Goal: Transaction & Acquisition: Book appointment/travel/reservation

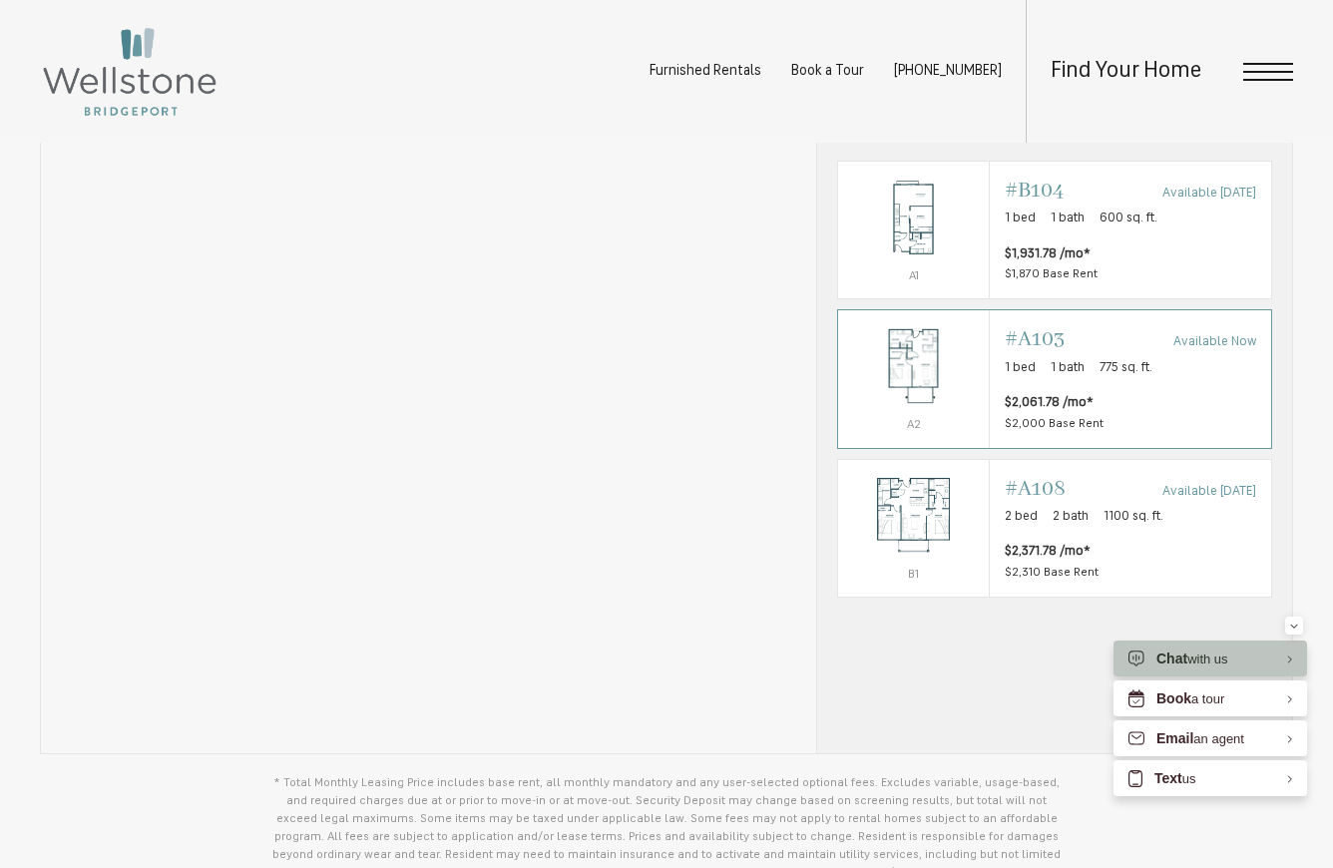
click at [938, 409] on img "View #A103" at bounding box center [913, 366] width 151 height 95
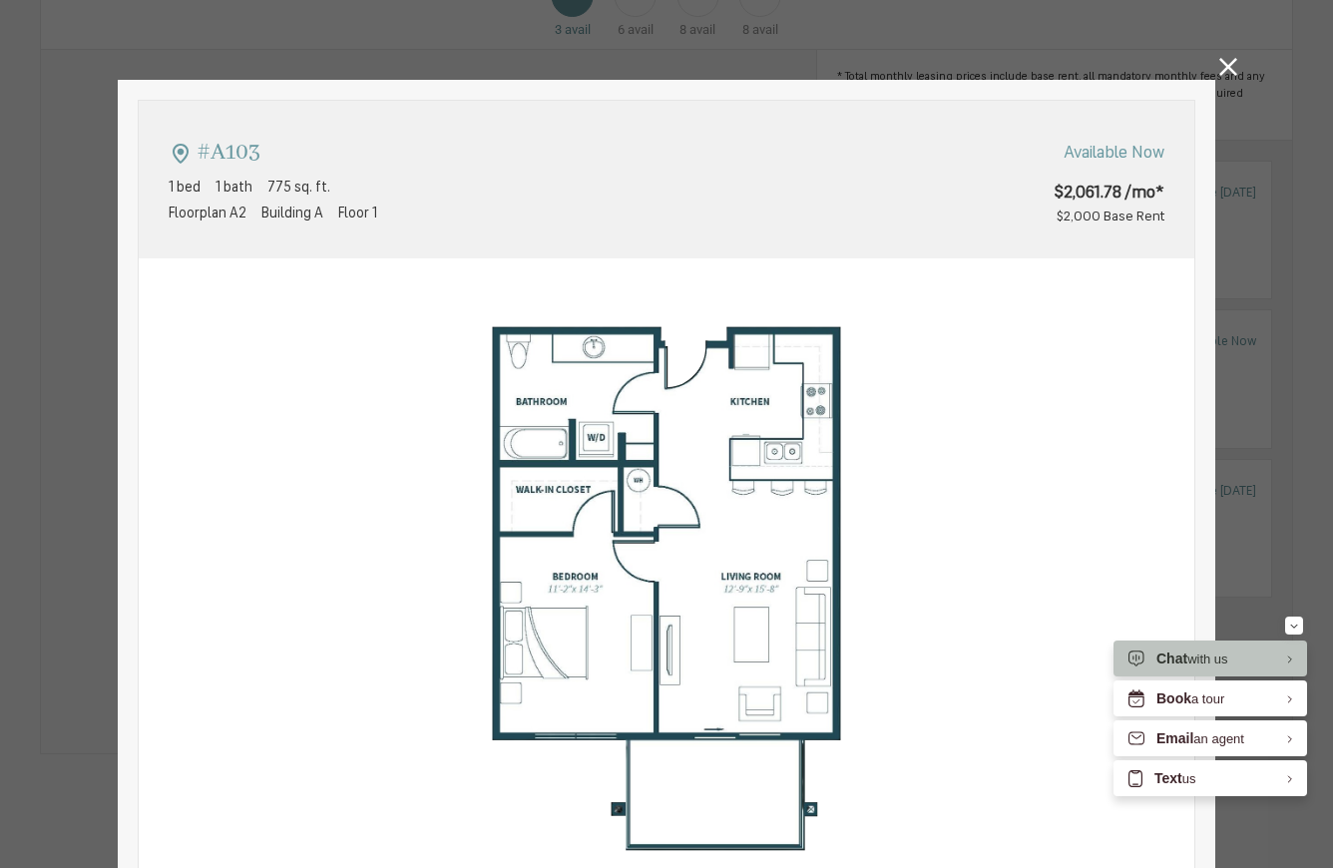
click at [1230, 74] on icon at bounding box center [1228, 67] width 18 height 18
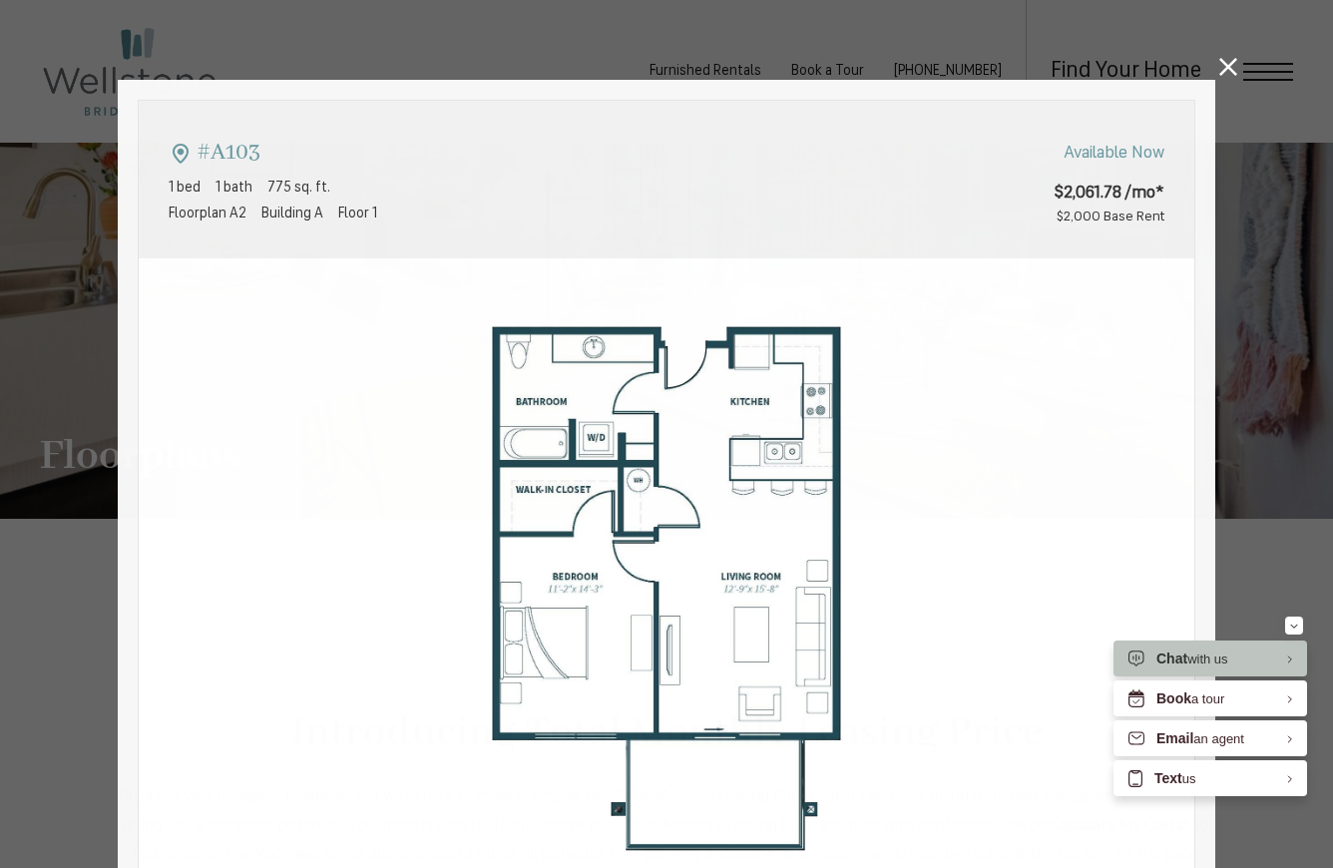
scroll to position [1188, 0]
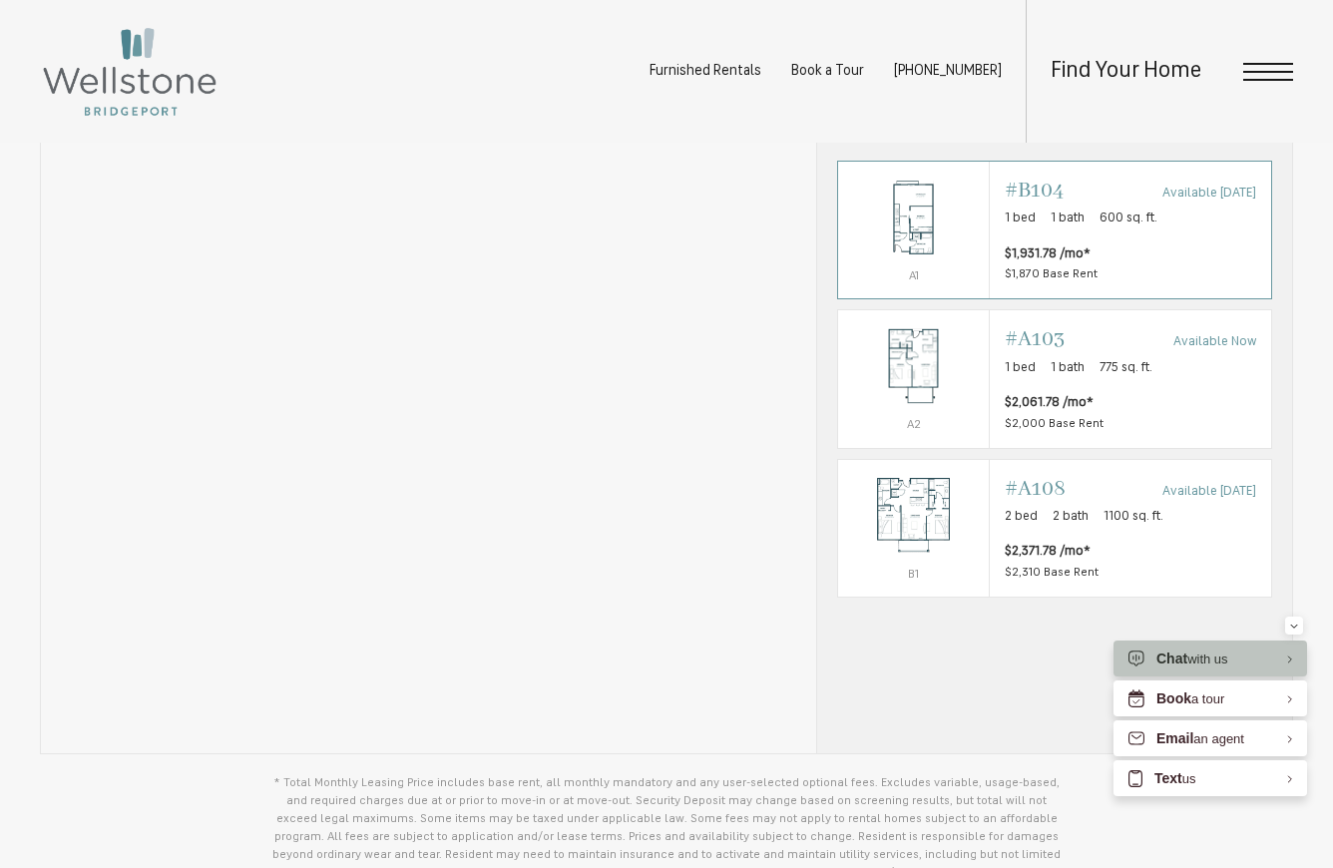
click at [1216, 284] on span "$1,931.78 /mo* $1,870 Base Rent" at bounding box center [1130, 264] width 251 height 40
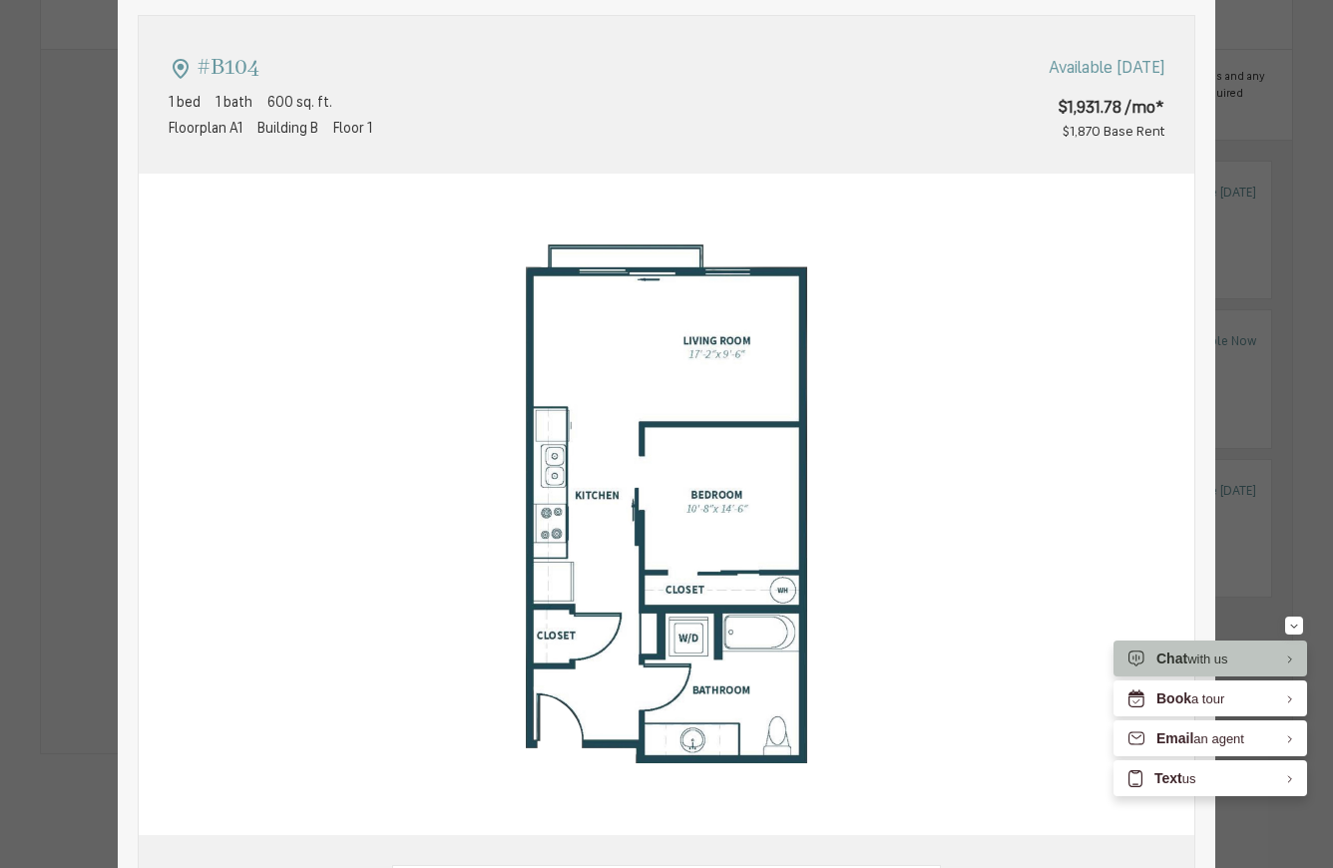
scroll to position [0, 0]
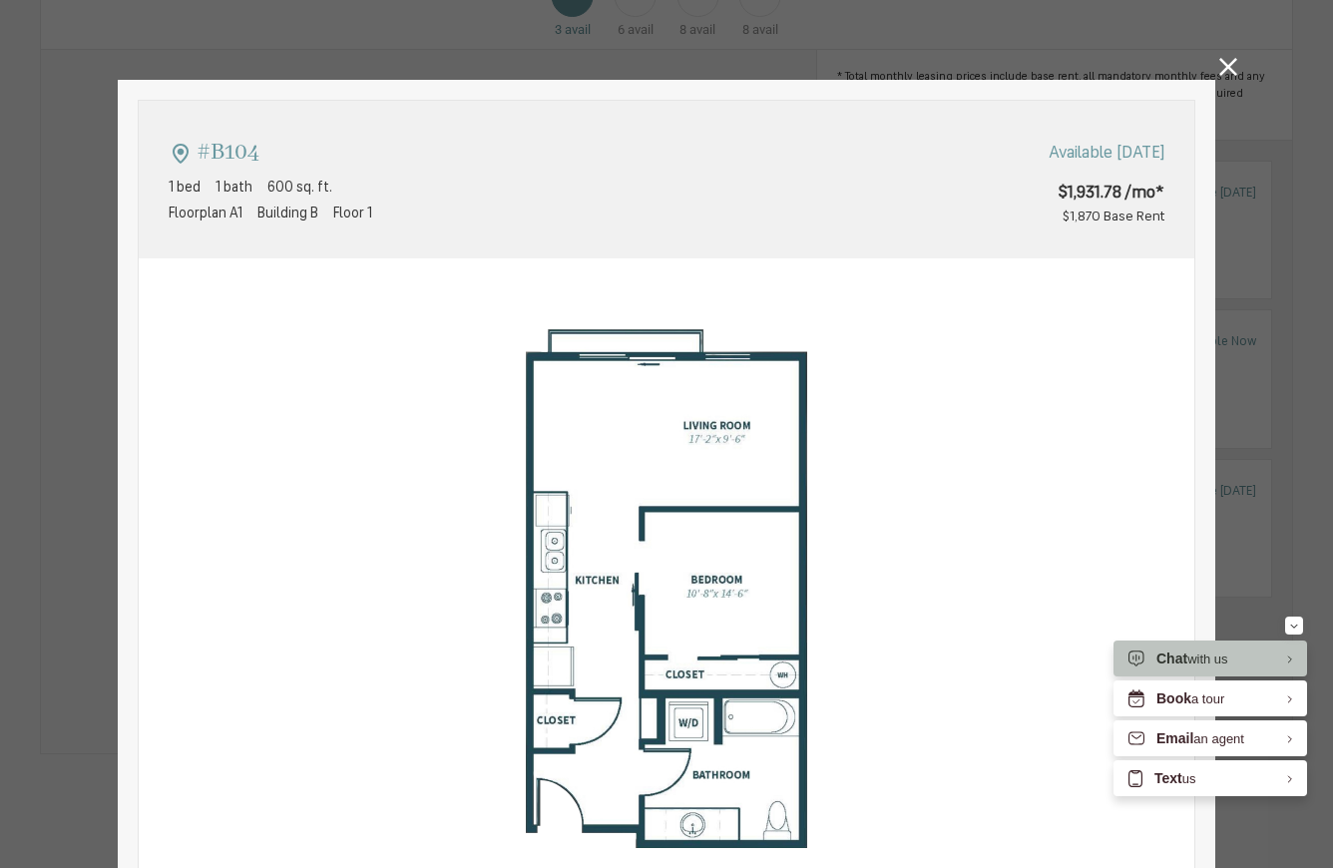
click at [1227, 64] on icon at bounding box center [1228, 67] width 18 height 18
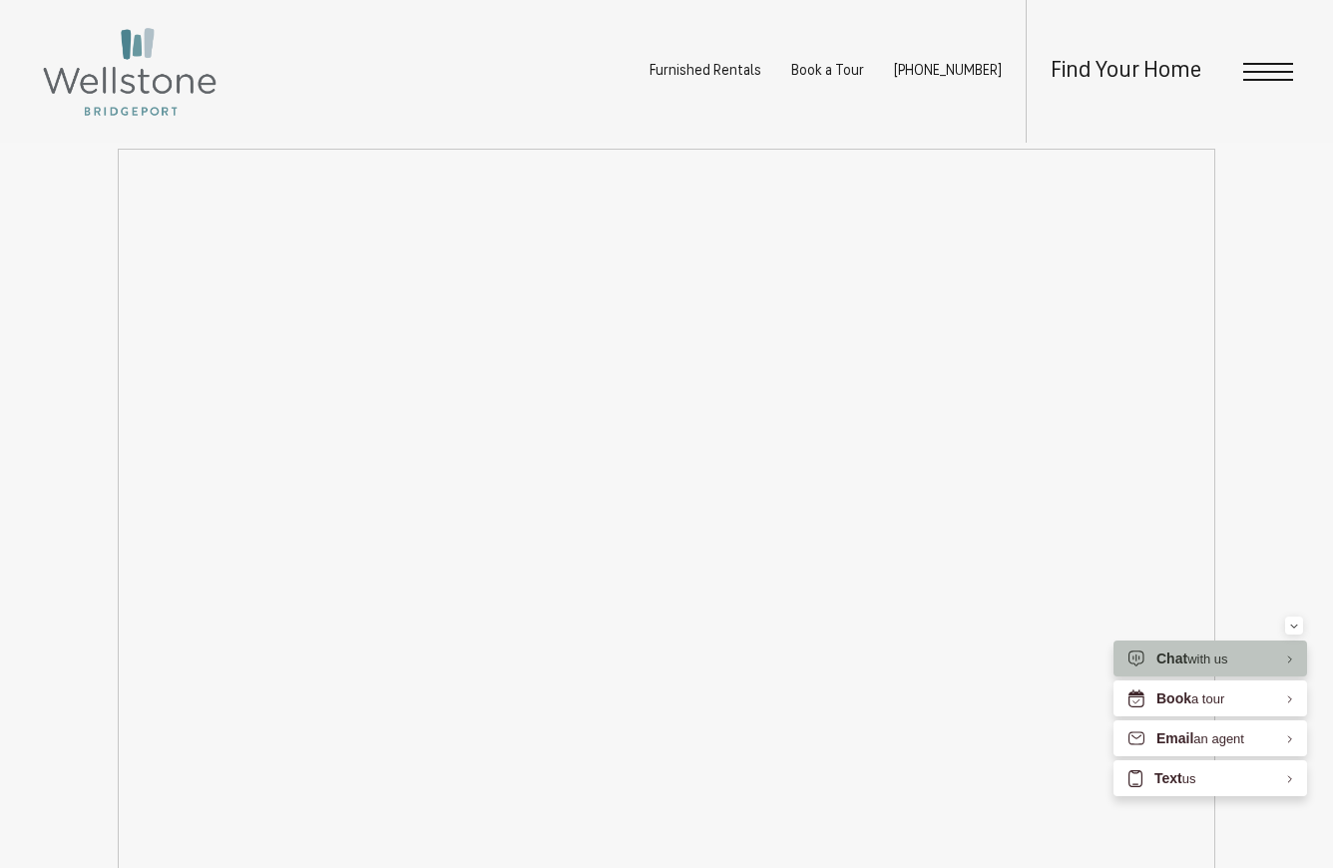
scroll to position [2249, 0]
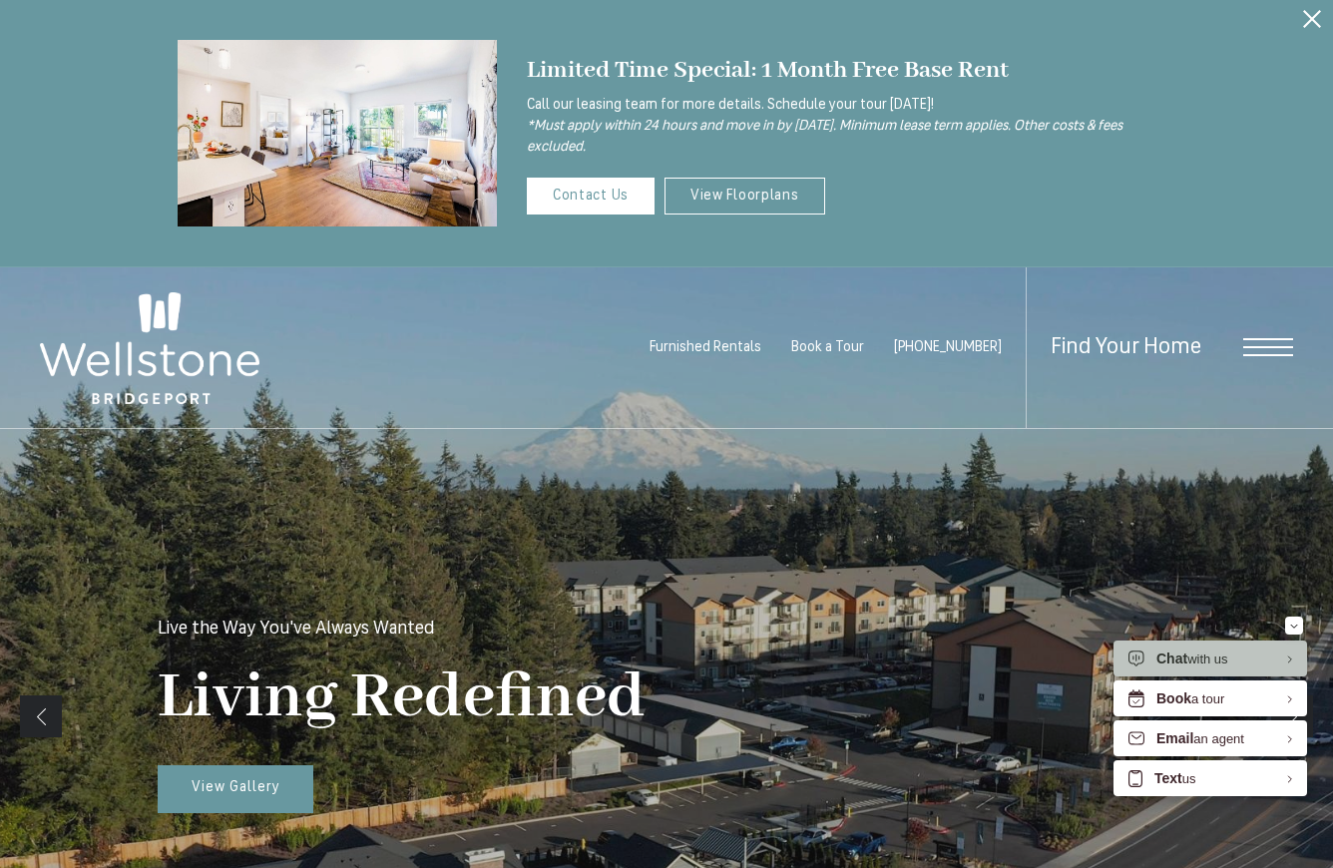
click at [1314, 17] on icon "Close Alert" at bounding box center [1312, 19] width 18 height 18
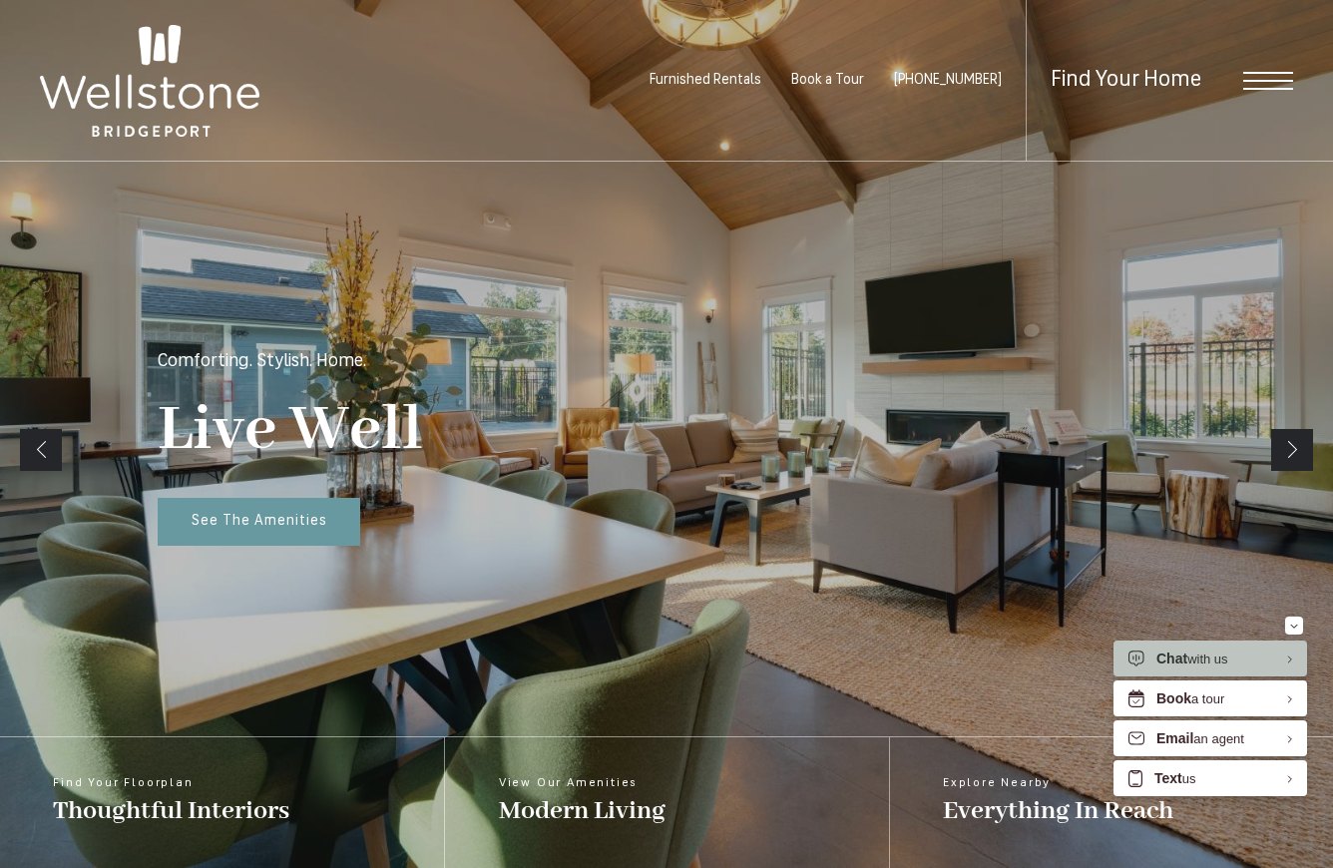
click at [1267, 76] on span "Open Menu" at bounding box center [1268, 81] width 50 height 18
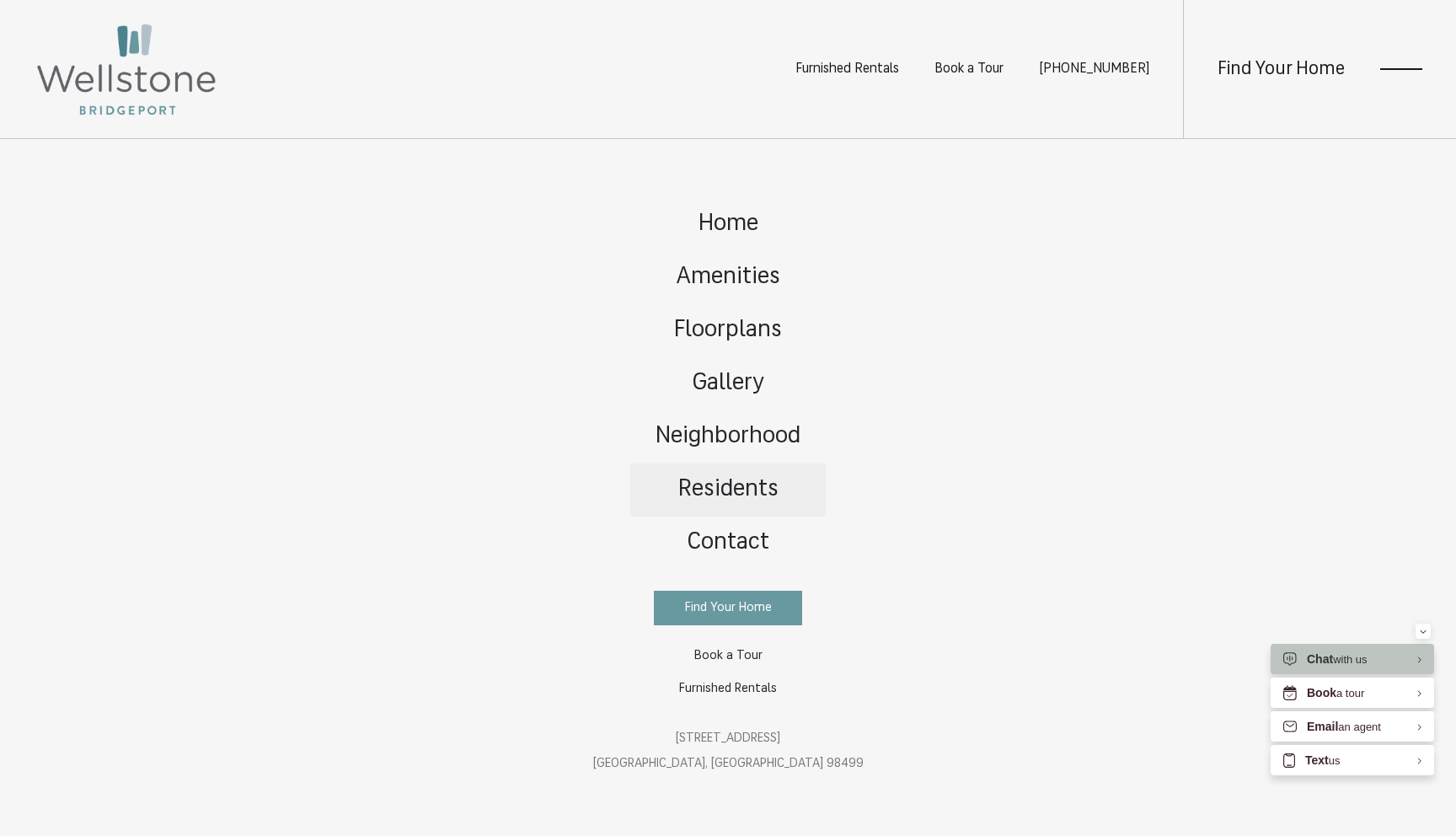
click at [736, 495] on span "Residents" at bounding box center [728, 490] width 101 height 24
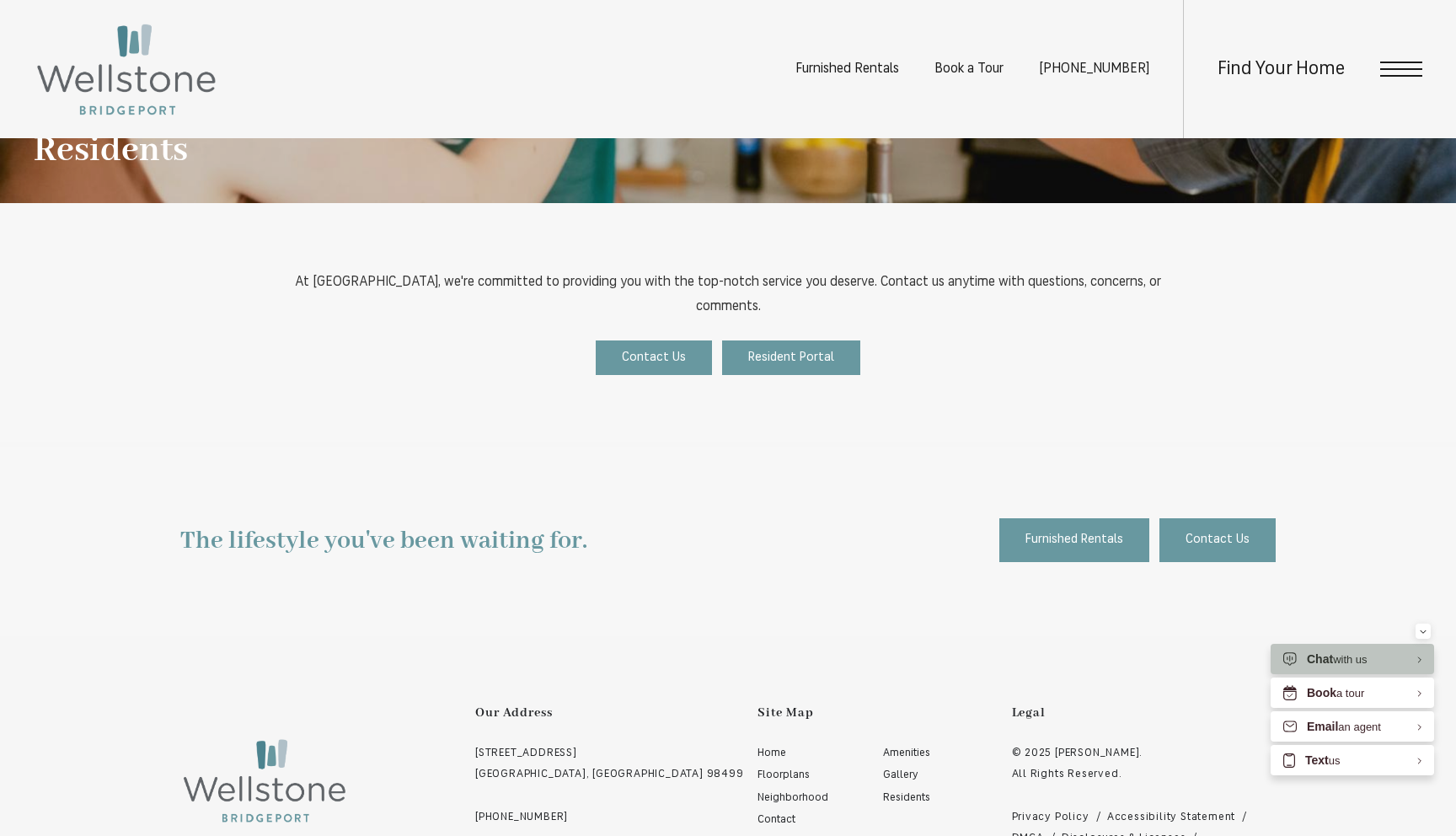
scroll to position [362, 0]
click at [766, 352] on span "Resident Portal" at bounding box center [791, 358] width 86 height 13
click at [1415, 75] on span "Open Menu" at bounding box center [1401, 76] width 42 height 2
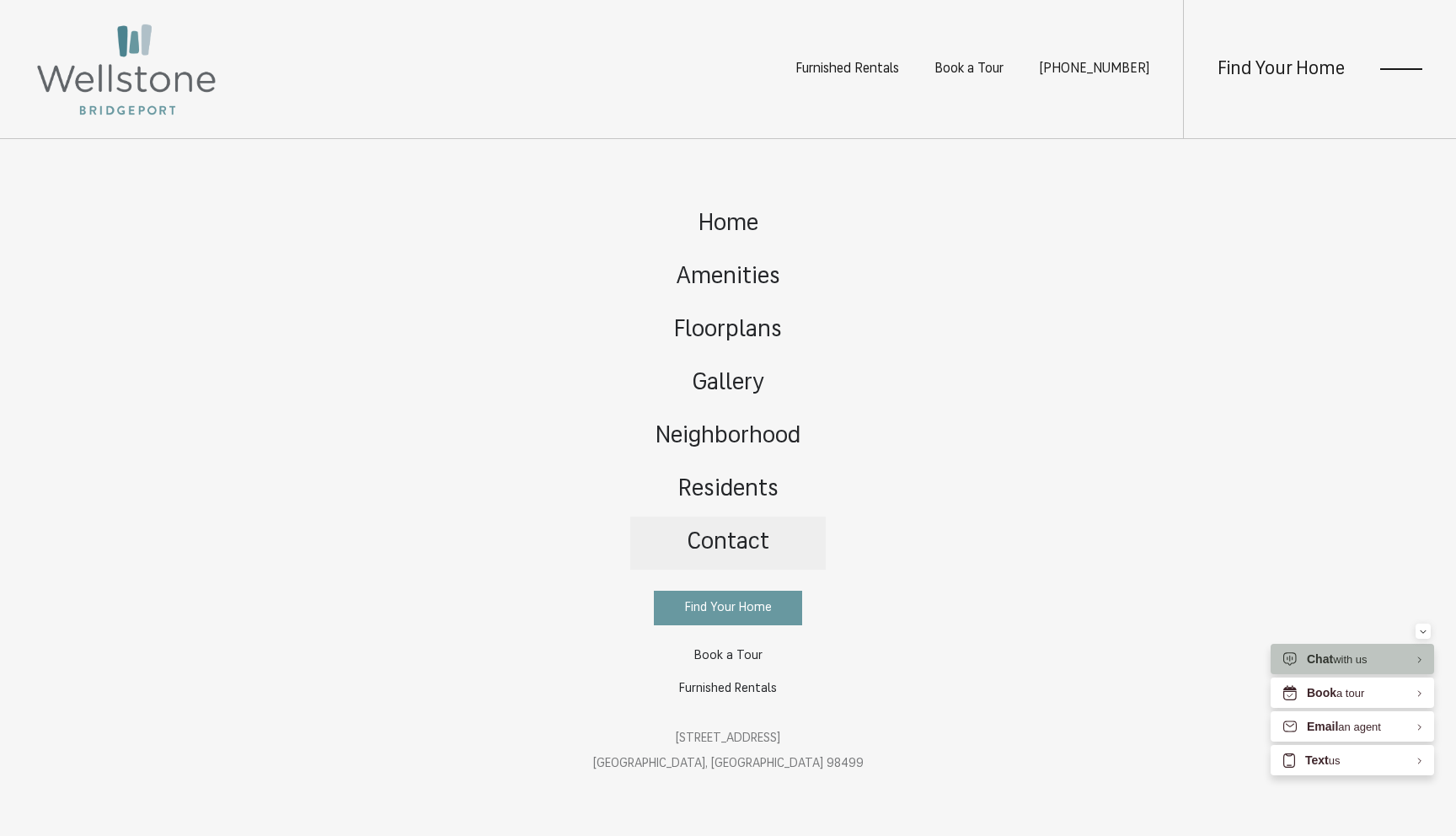
click at [725, 542] on span "Contact" at bounding box center [728, 543] width 83 height 24
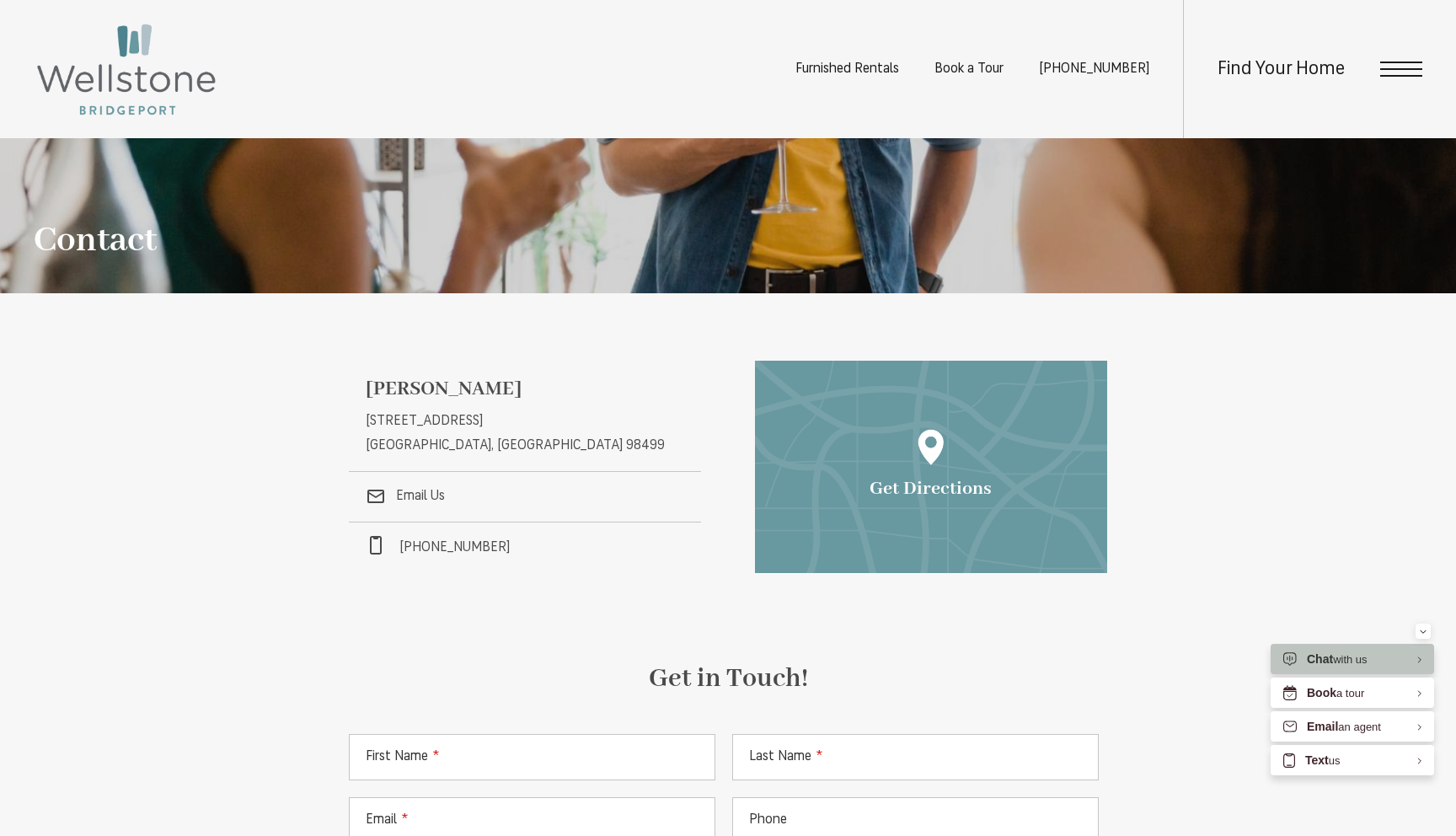
scroll to position [30, 0]
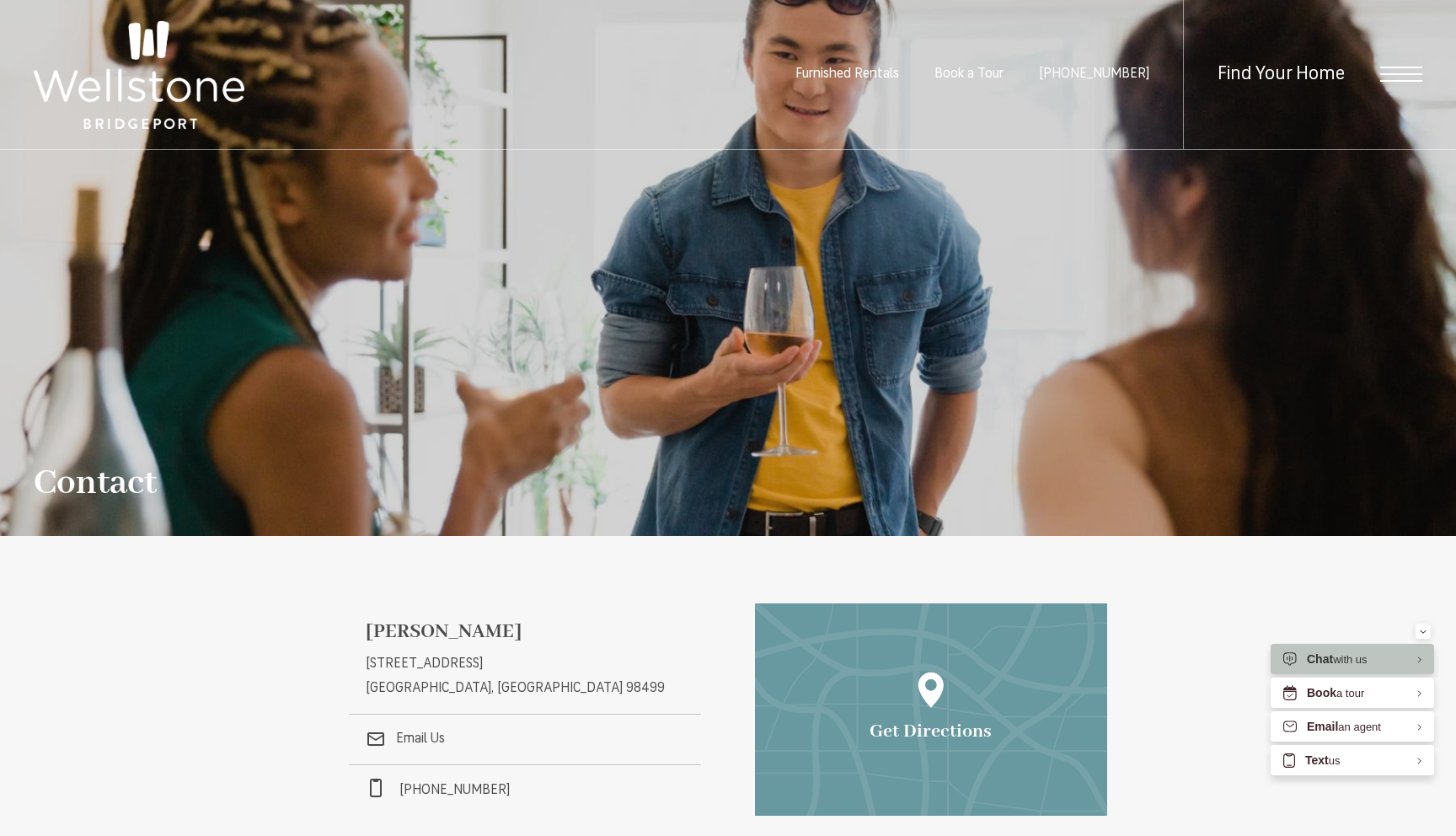
click at [1418, 80] on span "Open Menu" at bounding box center [1401, 81] width 42 height 2
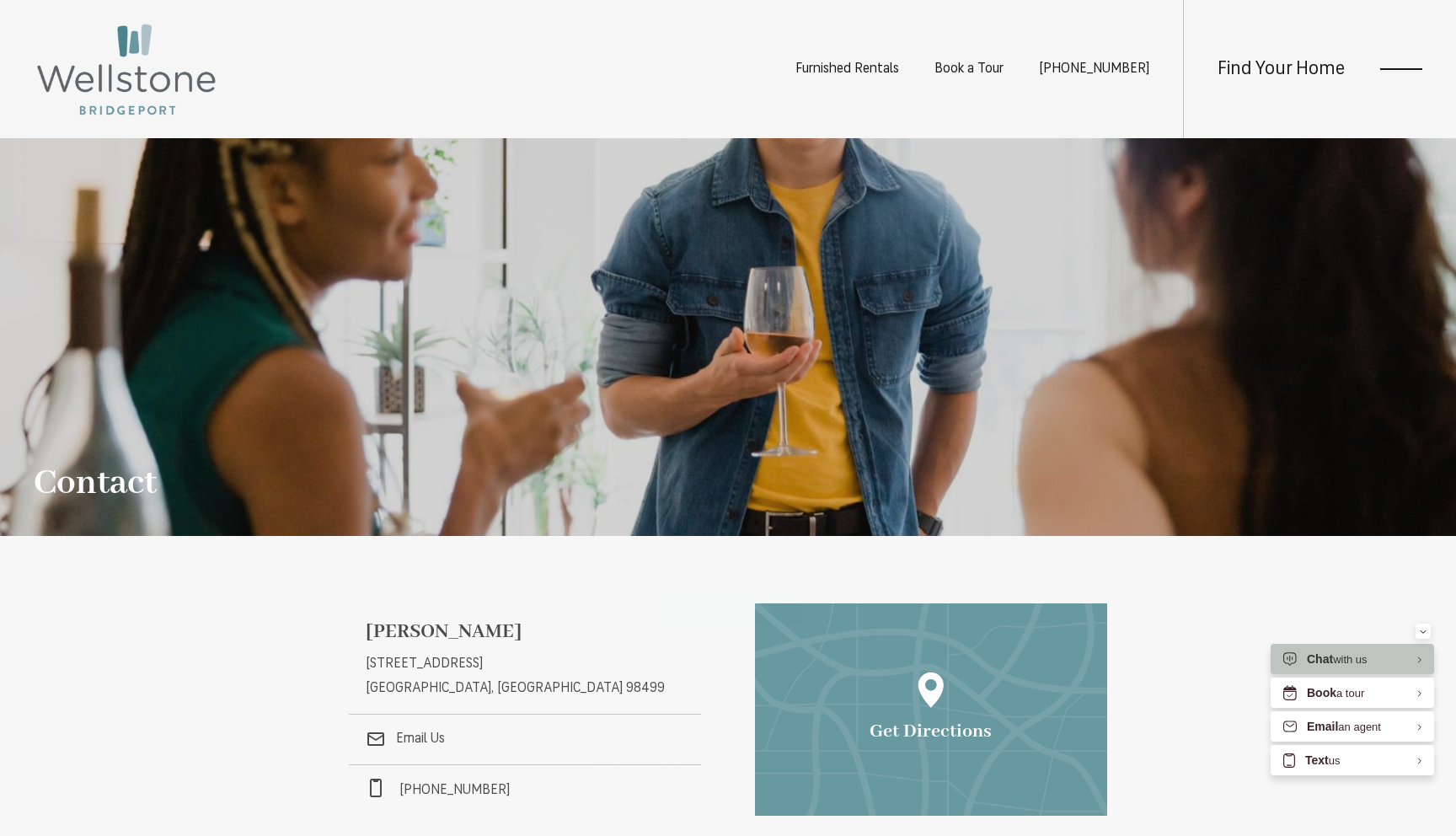
scroll to position [0, 0]
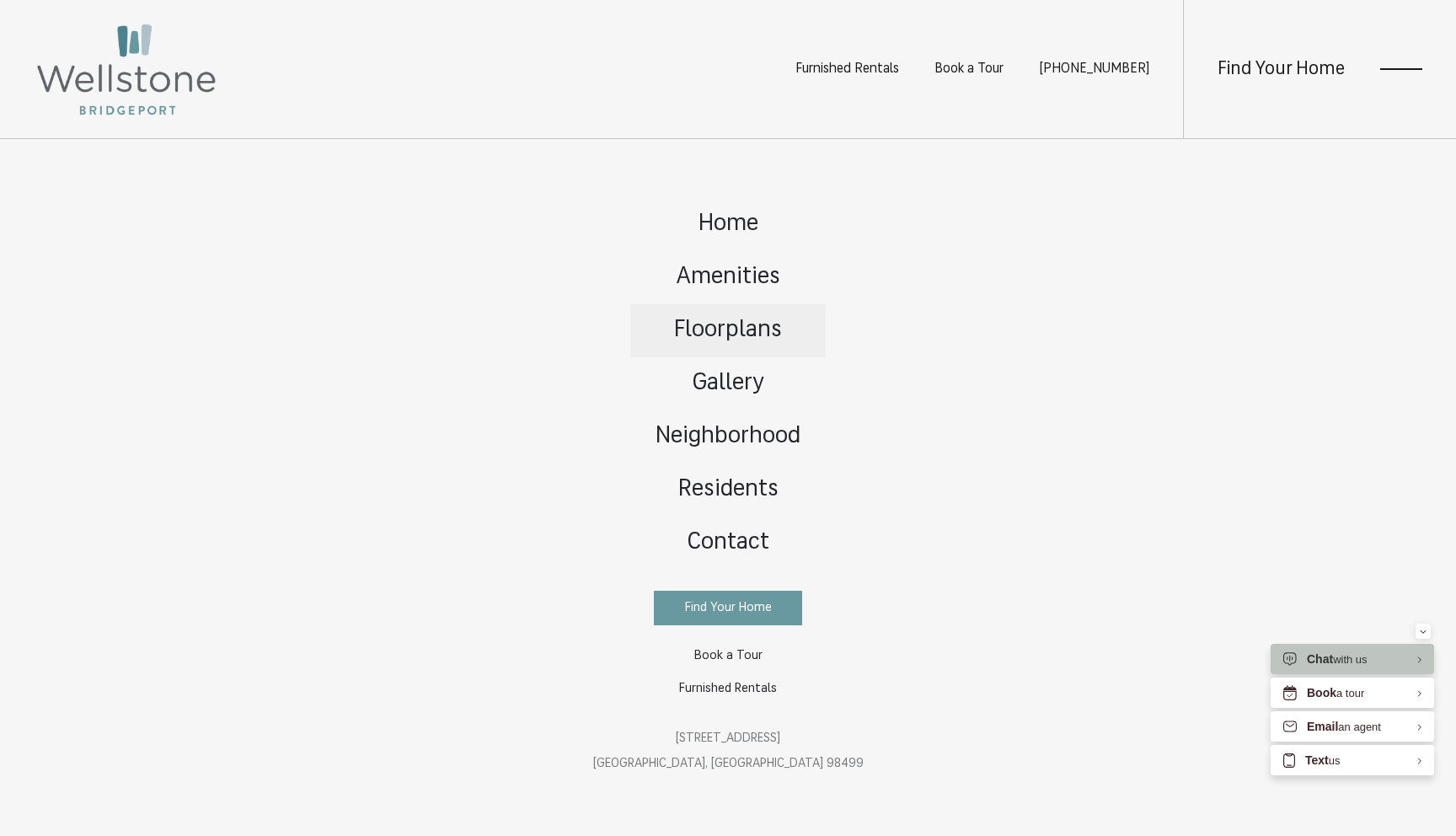
click at [747, 334] on span "Floorplans" at bounding box center [728, 330] width 108 height 24
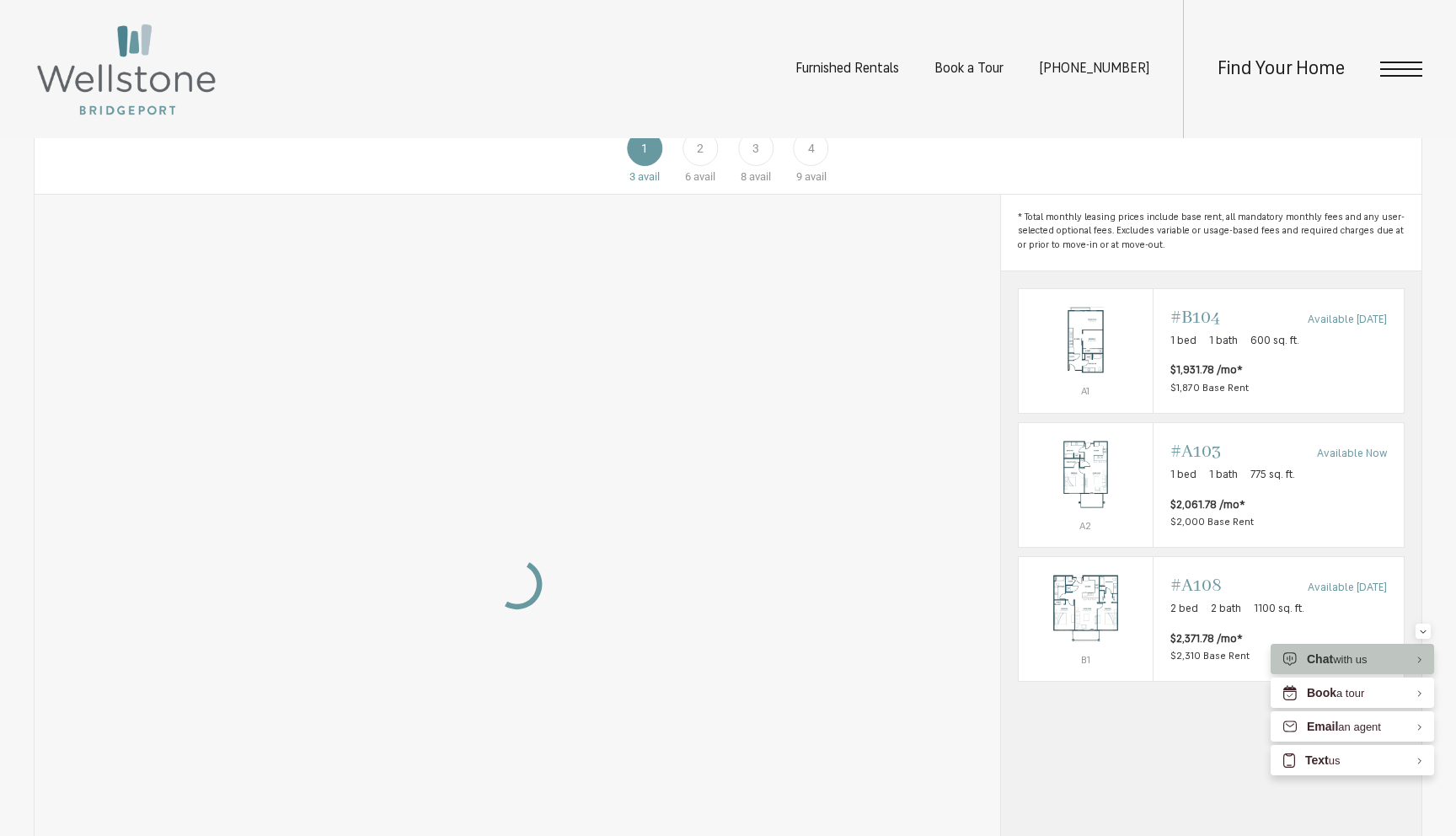
scroll to position [1043, 0]
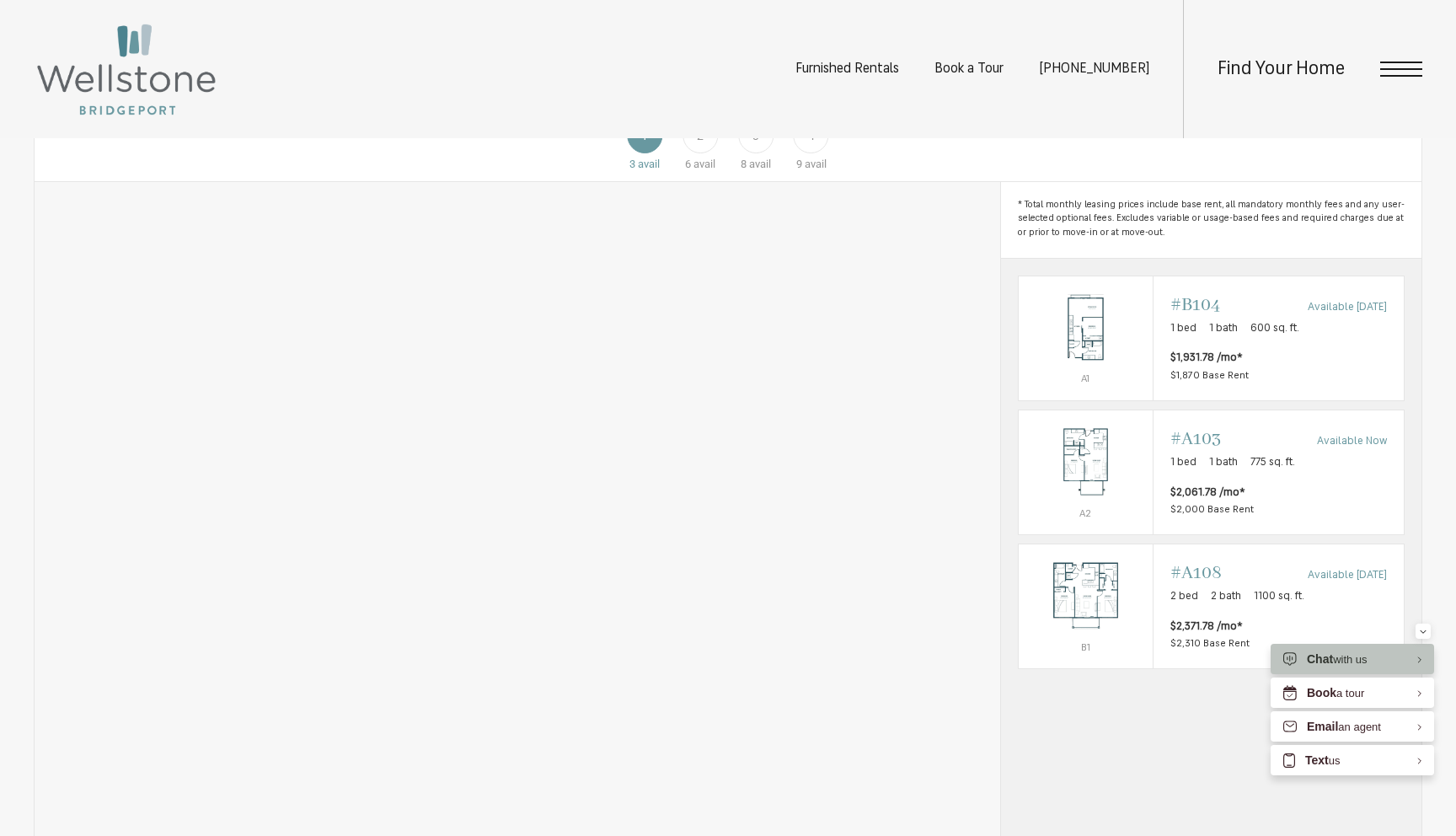
click at [753, 145] on span "3" at bounding box center [756, 136] width 7 height 18
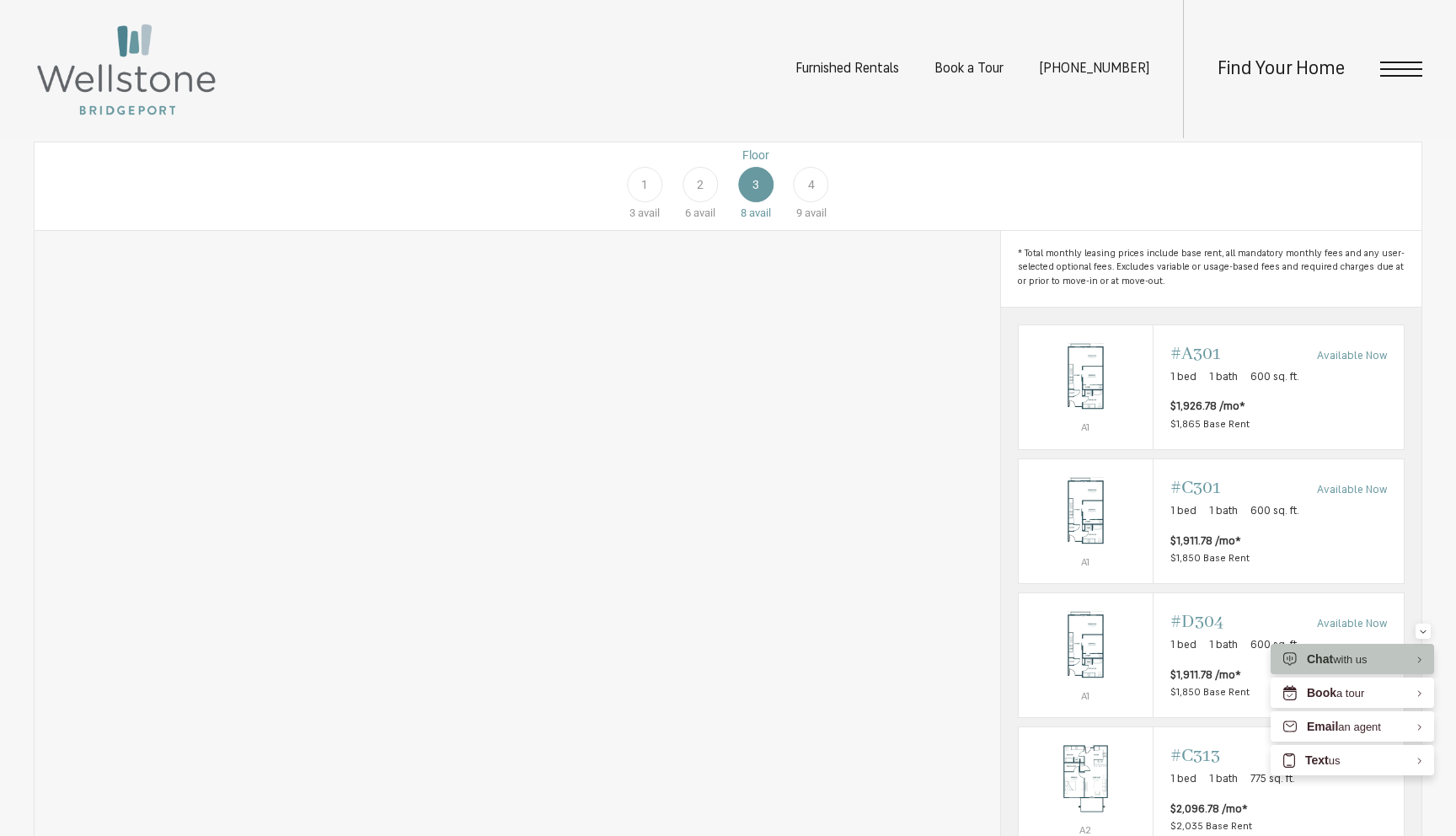
scroll to position [965, 0]
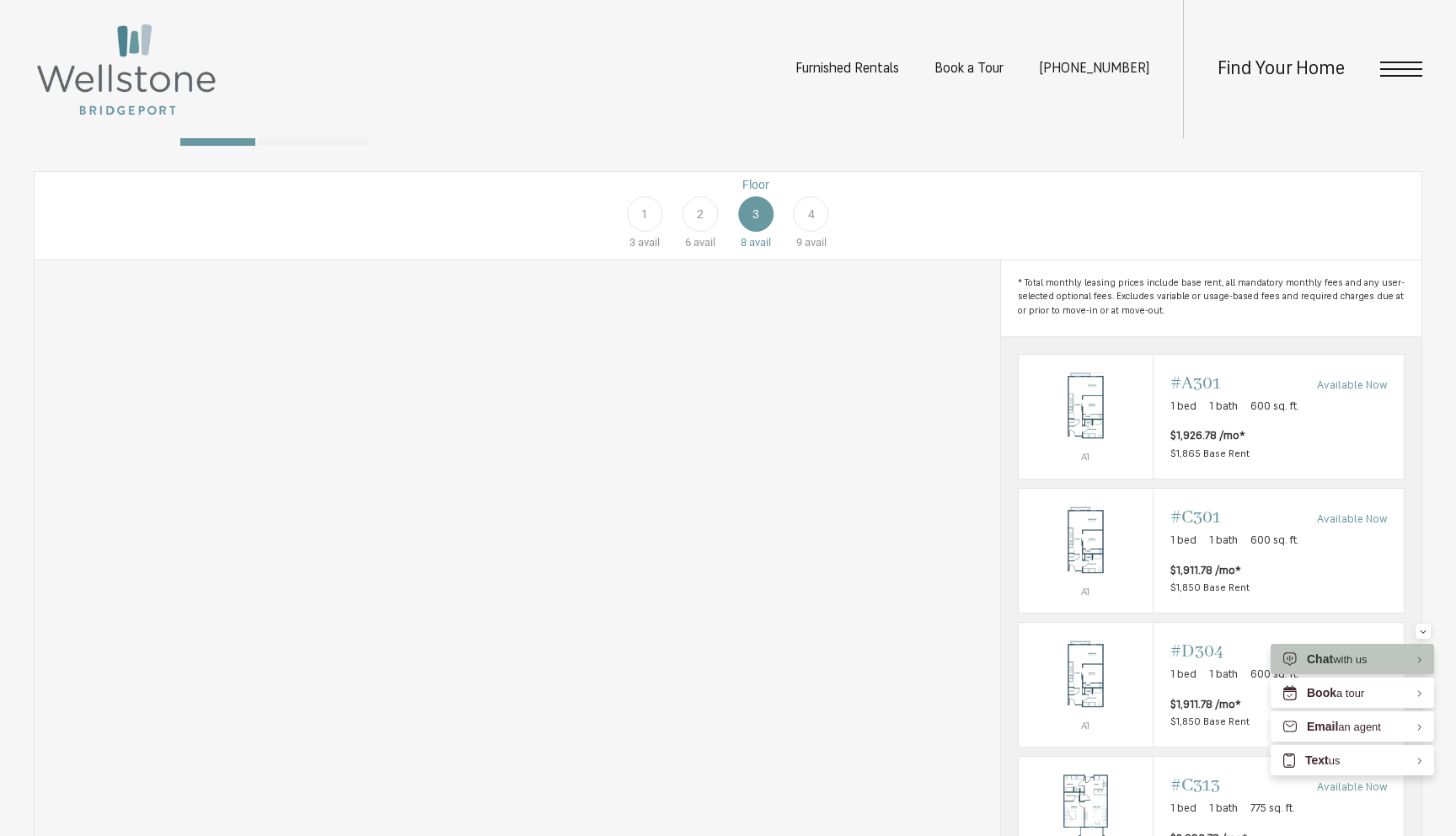
click at [694, 231] on div "2" at bounding box center [700, 214] width 35 height 35
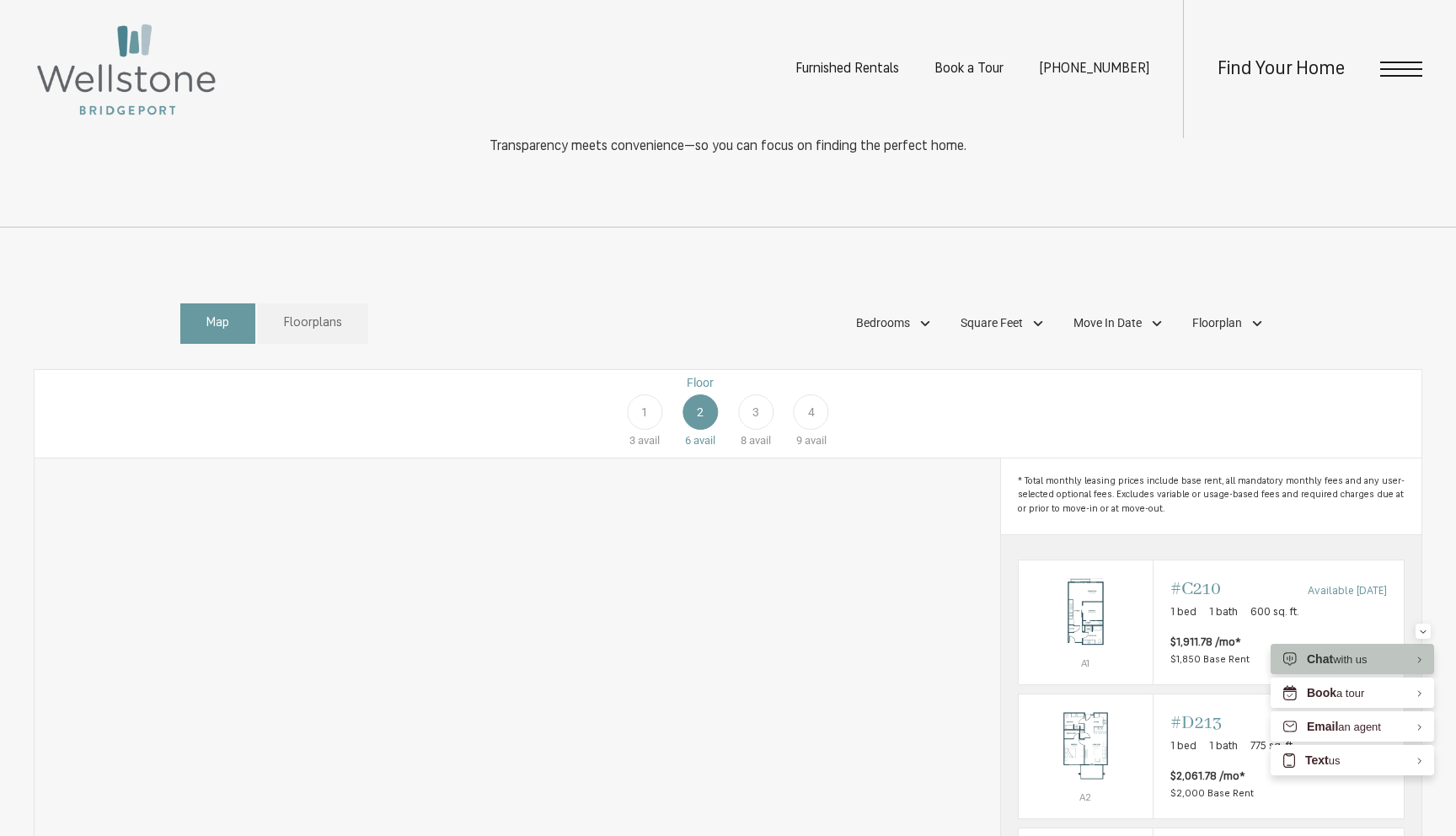
scroll to position [751, 0]
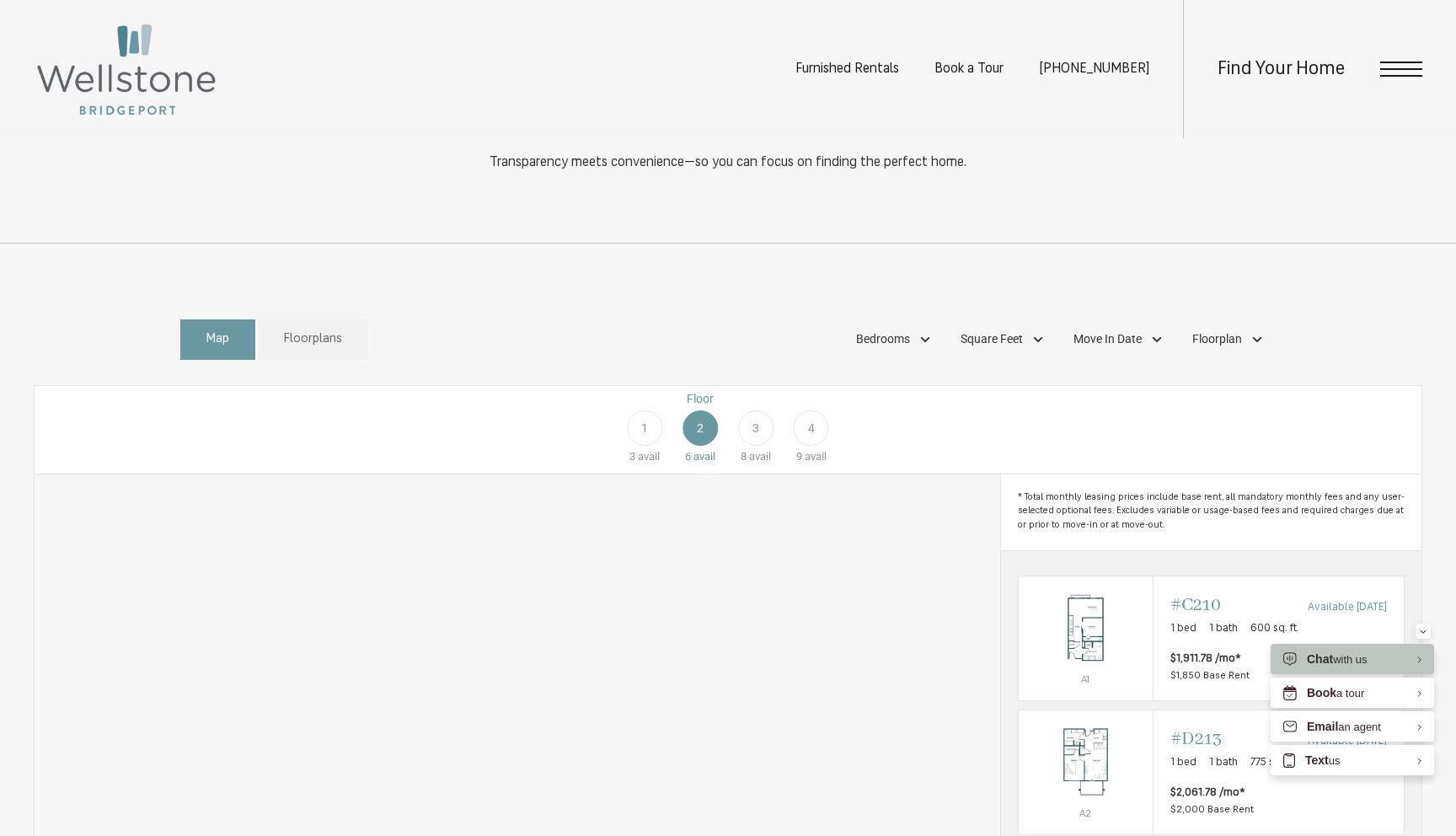
click at [655, 446] on div "1" at bounding box center [644, 428] width 35 height 35
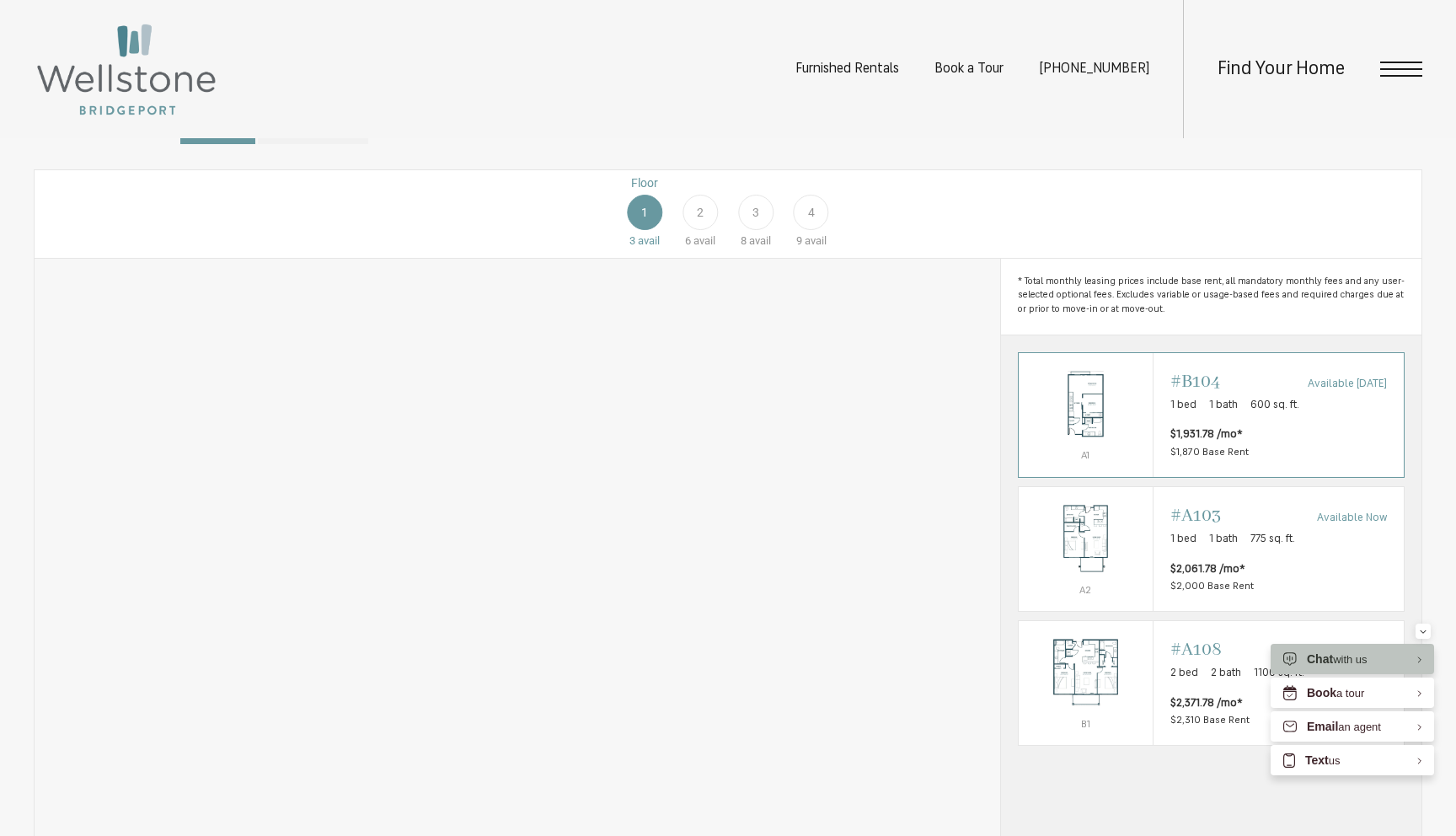
scroll to position [973, 0]
click at [1340, 408] on p "1 bed 1 bath 600 sq. ft." at bounding box center [1279, 399] width 216 height 17
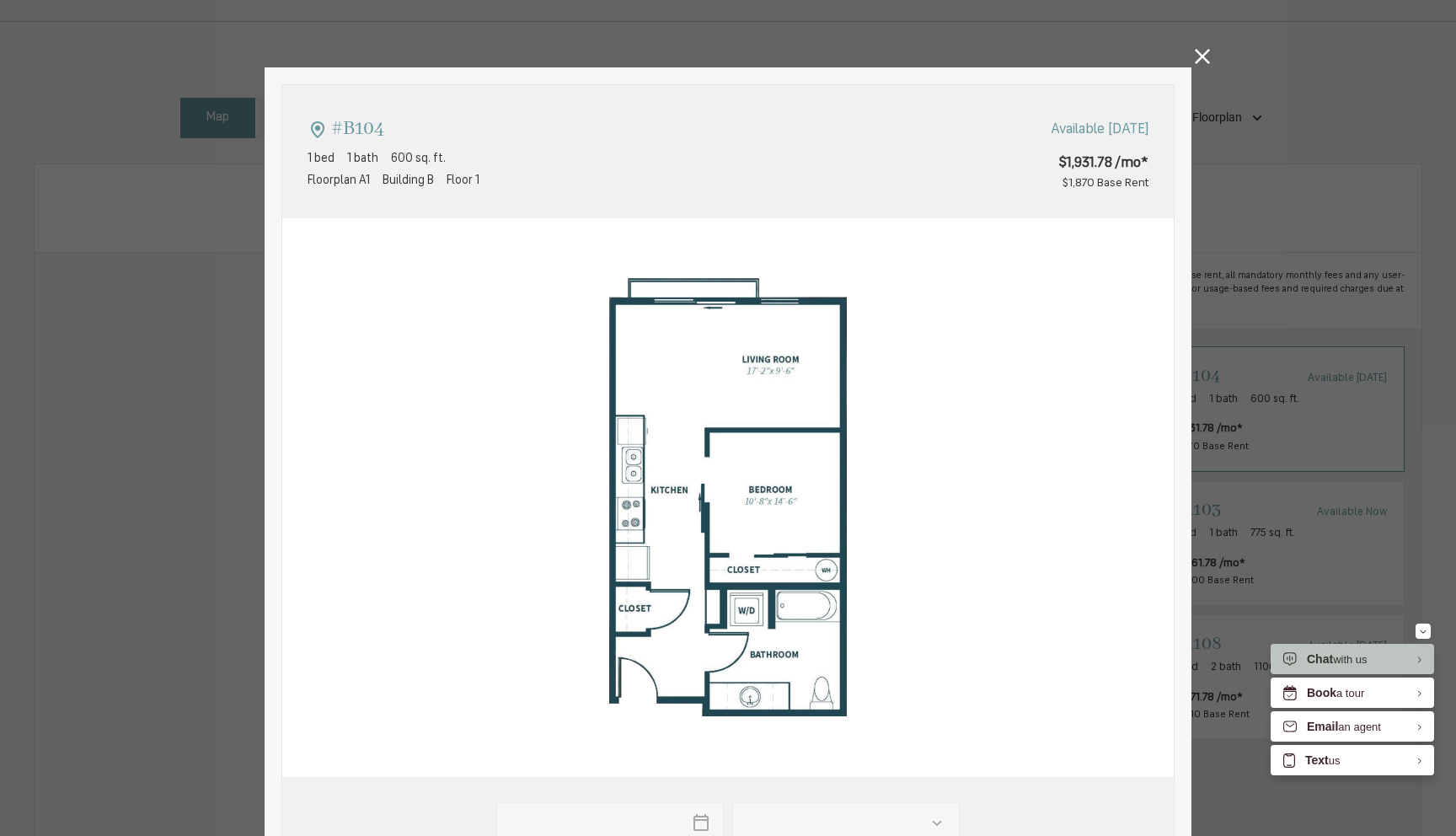
scroll to position [0, 0]
type input "**********"
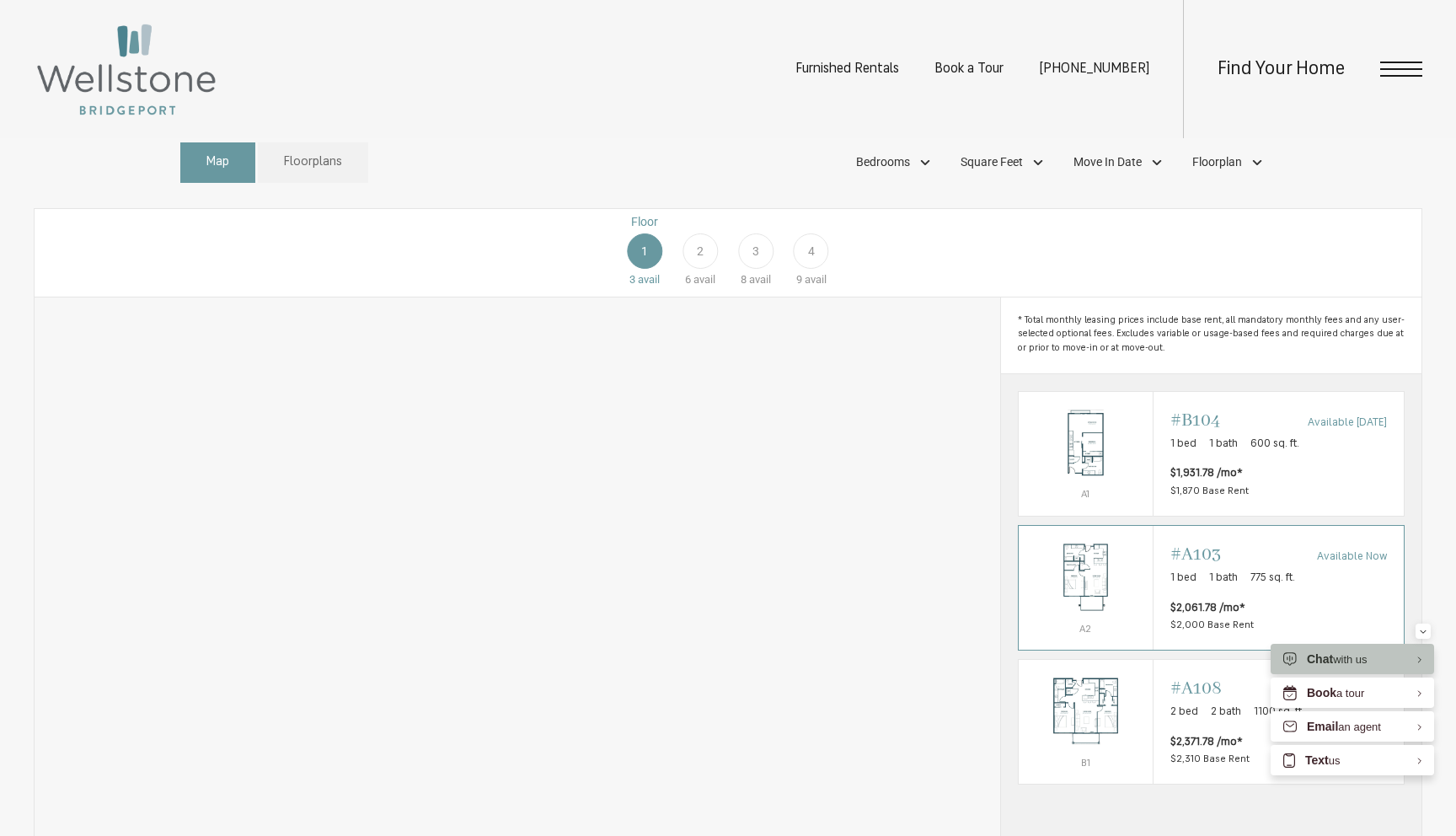
scroll to position [902, 0]
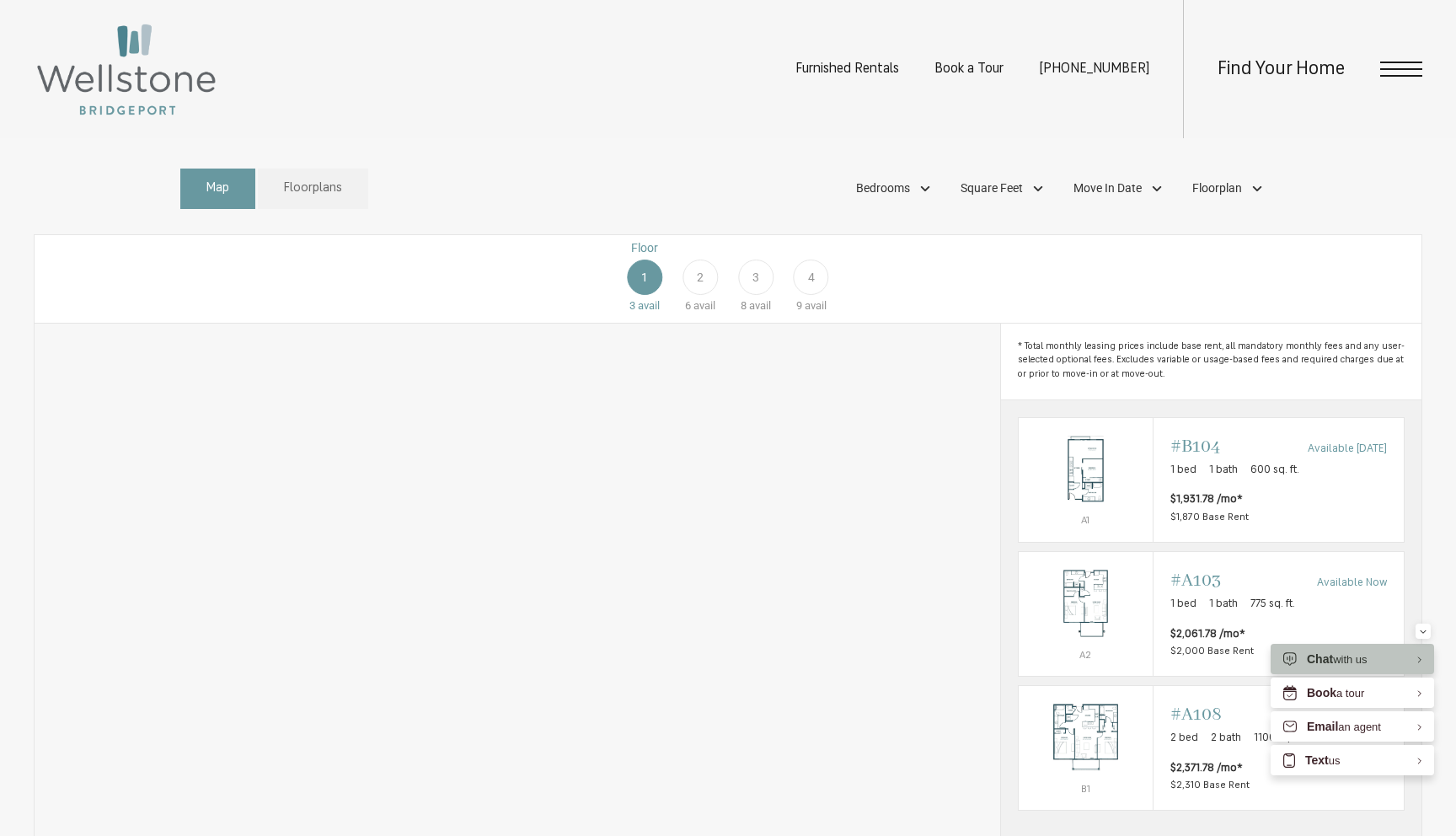
click at [701, 286] on span "2" at bounding box center [700, 277] width 7 height 18
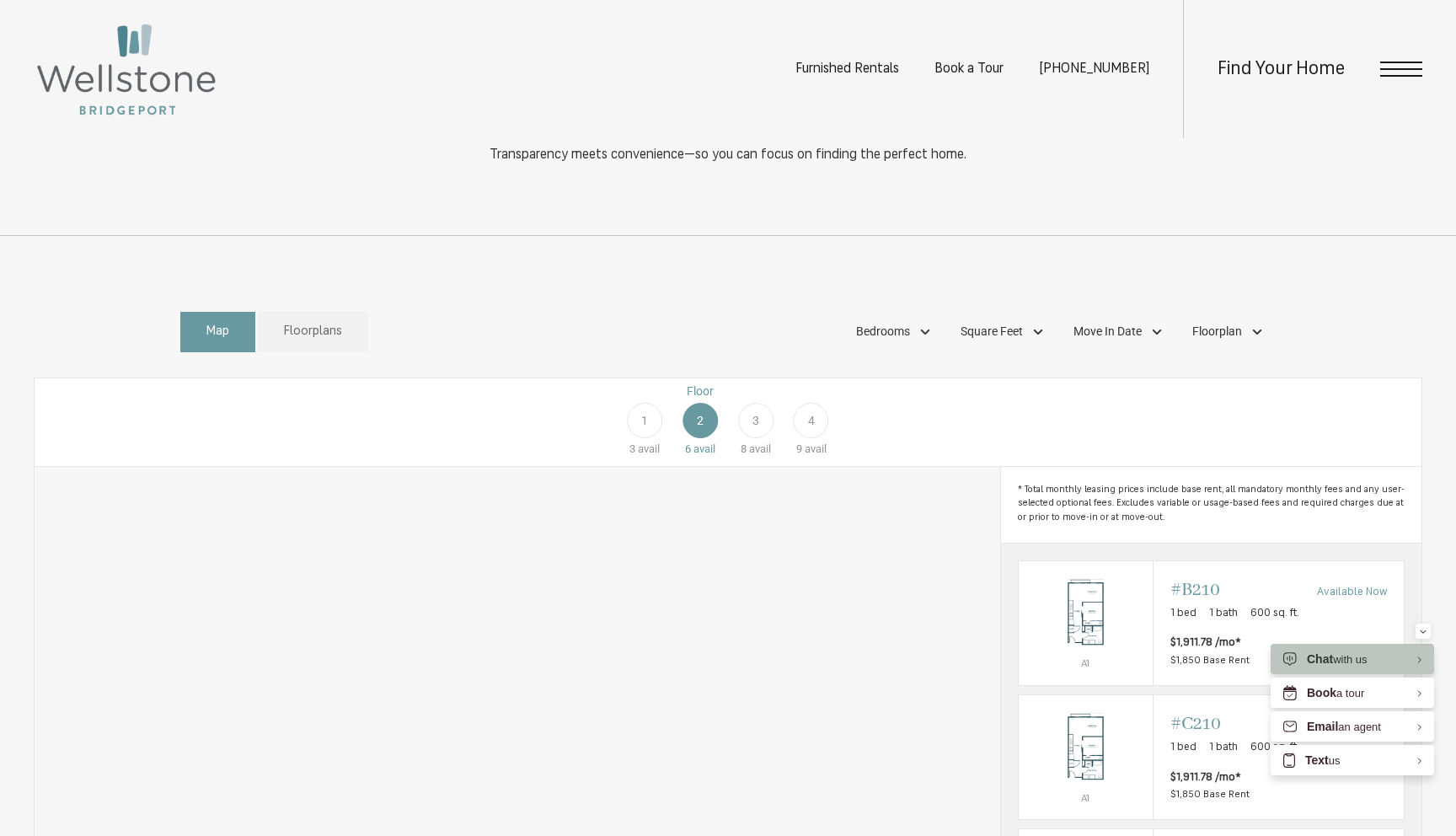
scroll to position [748, 0]
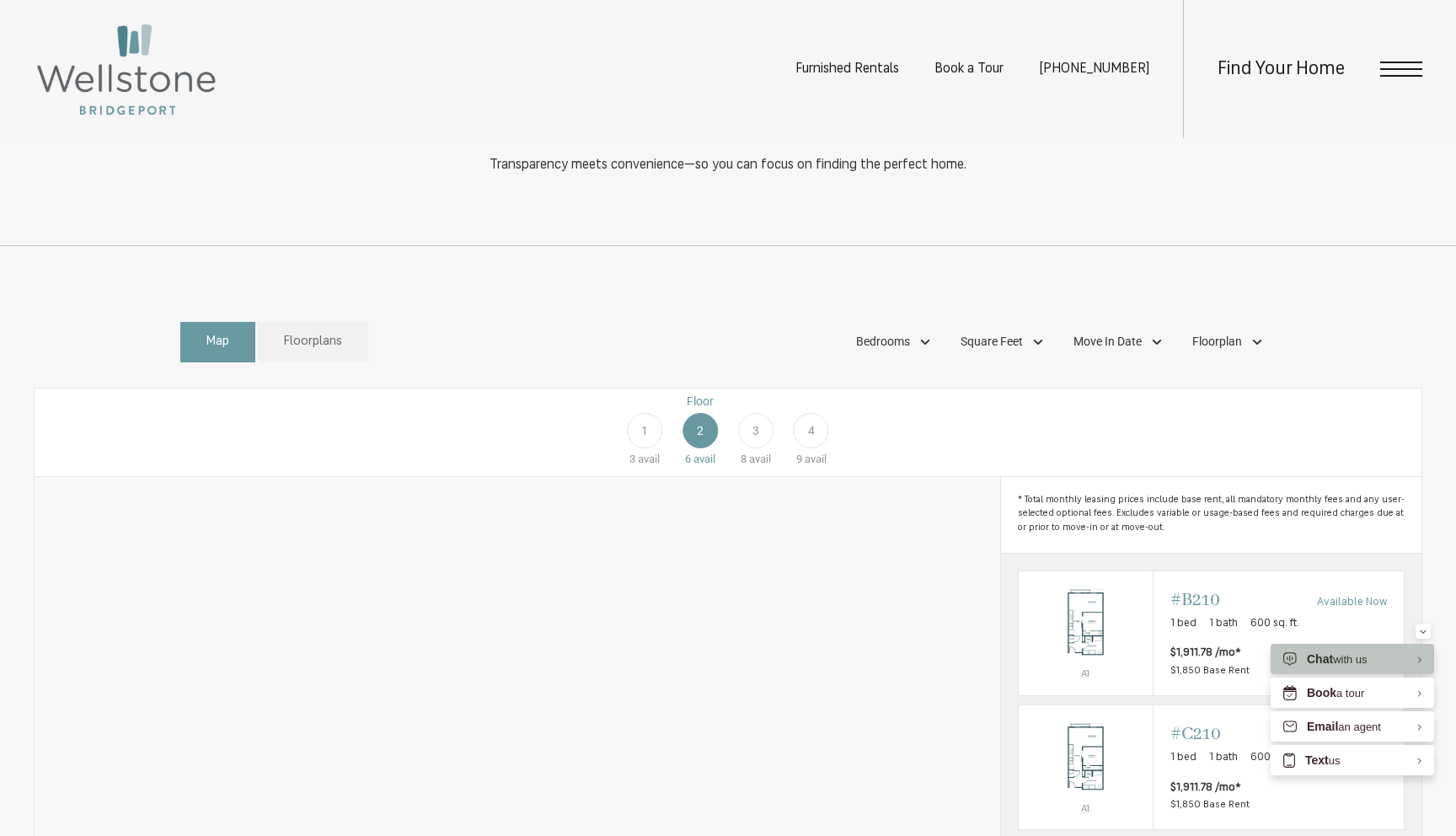
click at [643, 448] on div "1" at bounding box center [644, 431] width 35 height 35
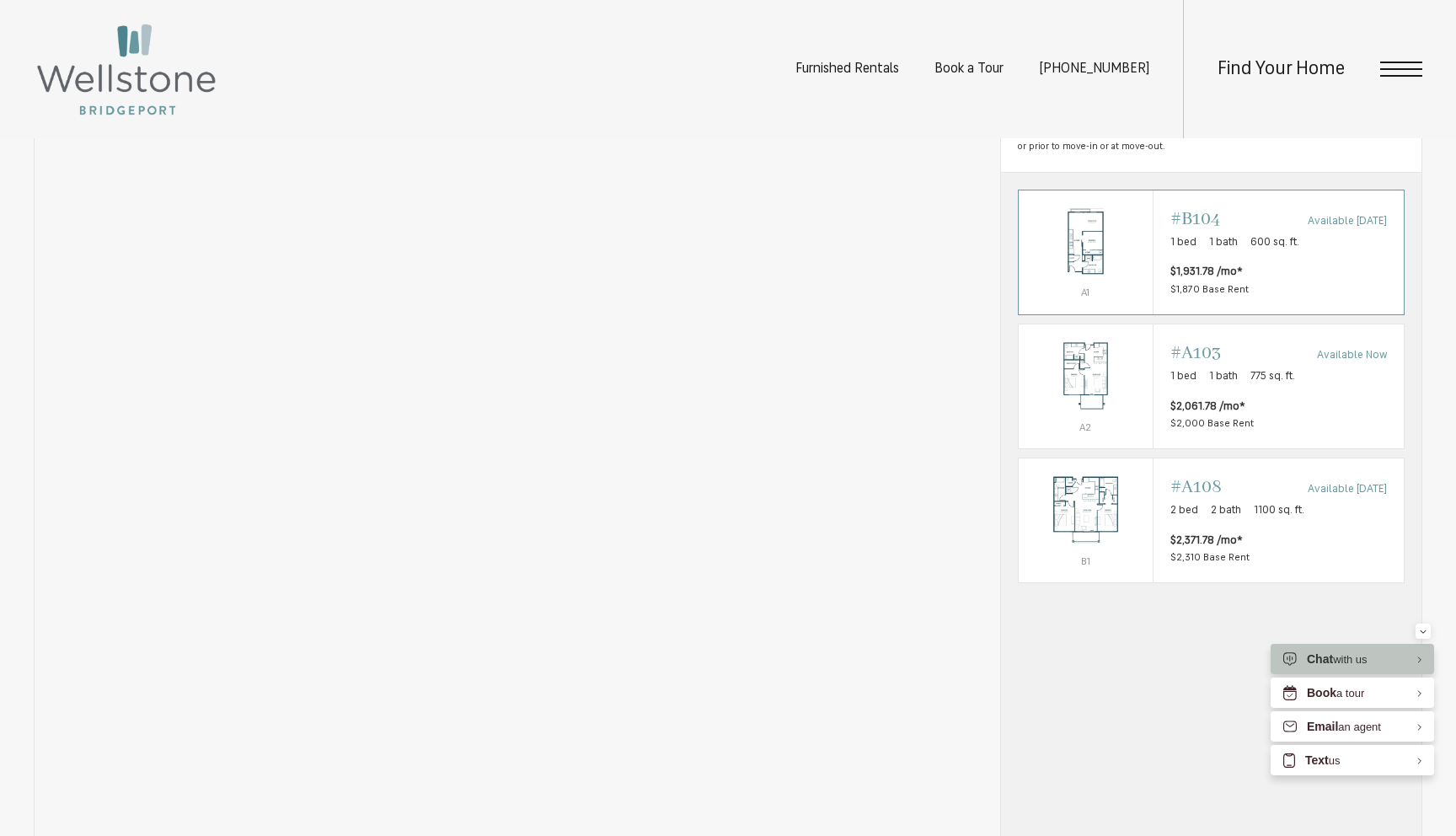
scroll to position [1130, 0]
click at [1311, 296] on span "$1,931.78 /mo* $1,870 Base Rent" at bounding box center [1279, 280] width 216 height 34
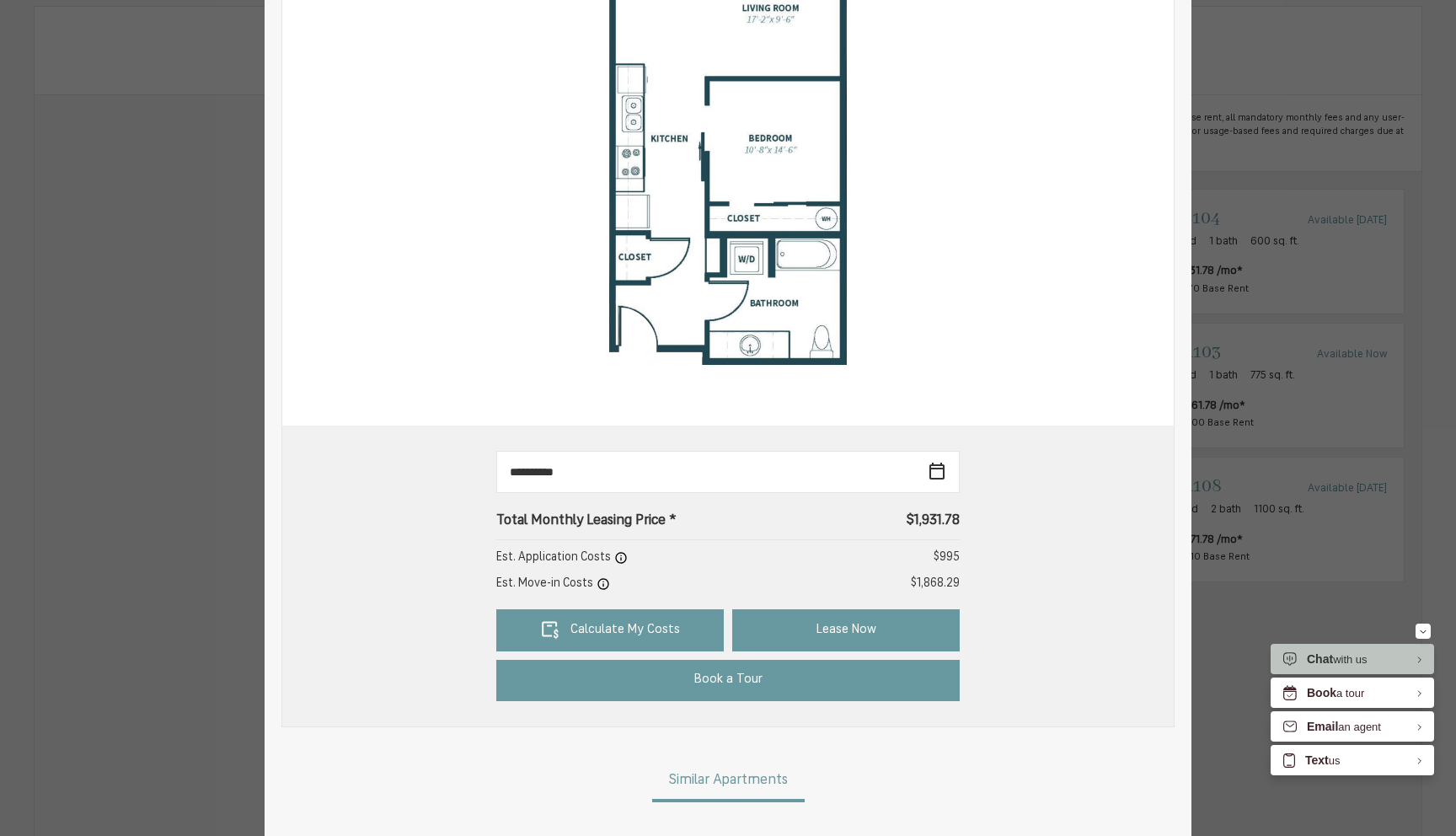
scroll to position [365, 0]
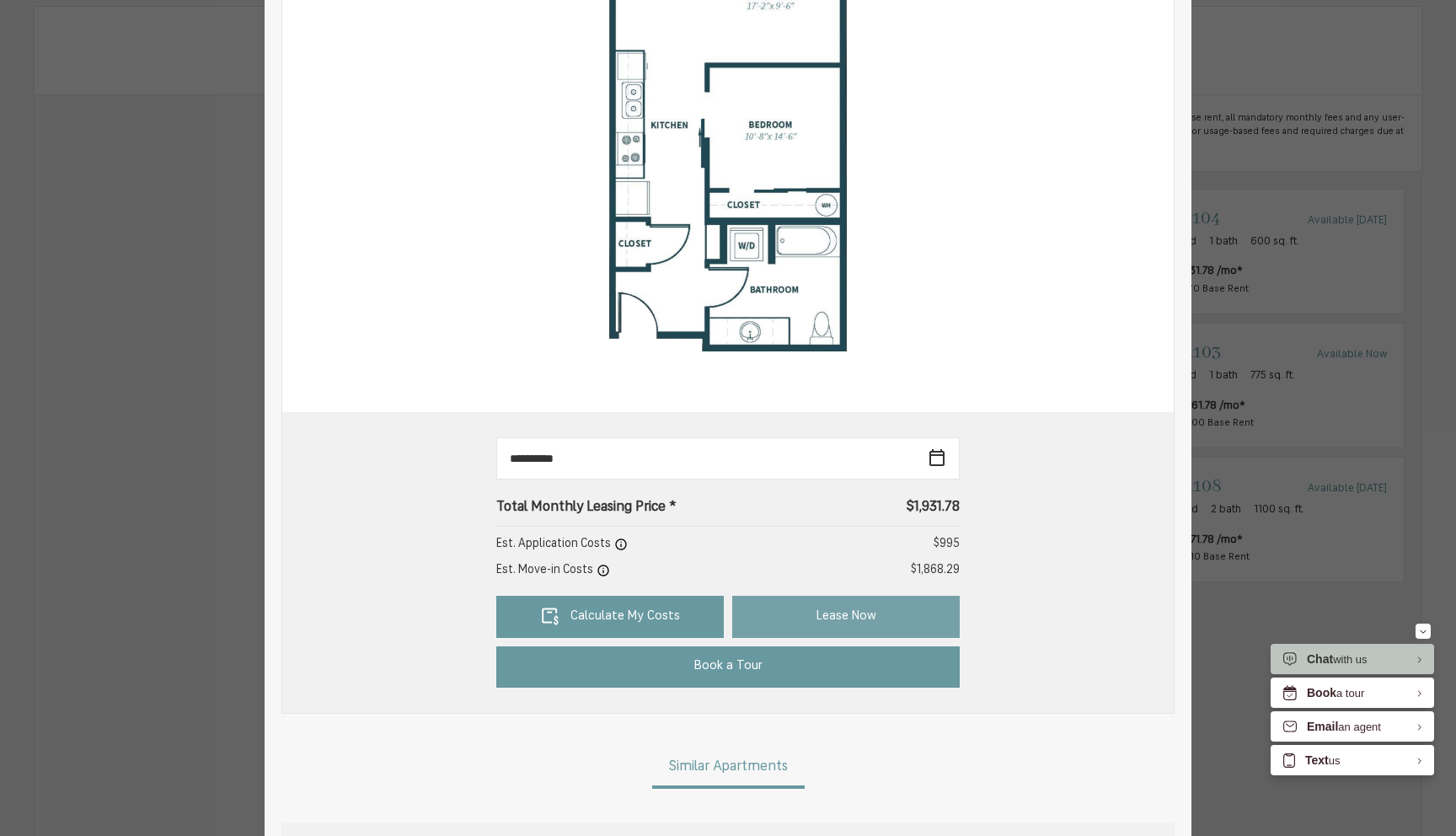
click at [812, 611] on link "Lease Now" at bounding box center [845, 616] width 227 height 42
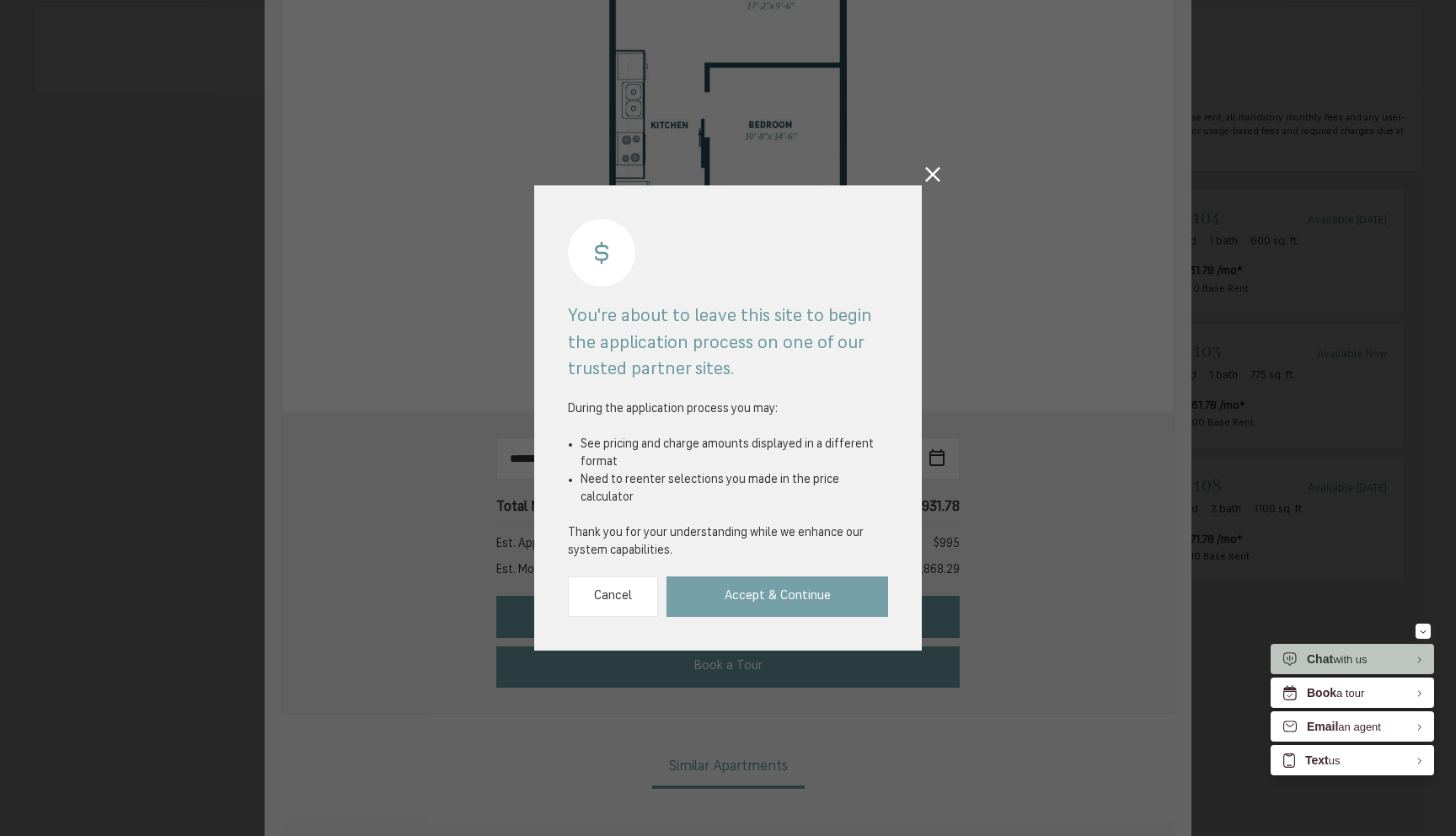
click at [813, 586] on link "Accept & Continue" at bounding box center [777, 597] width 221 height 41
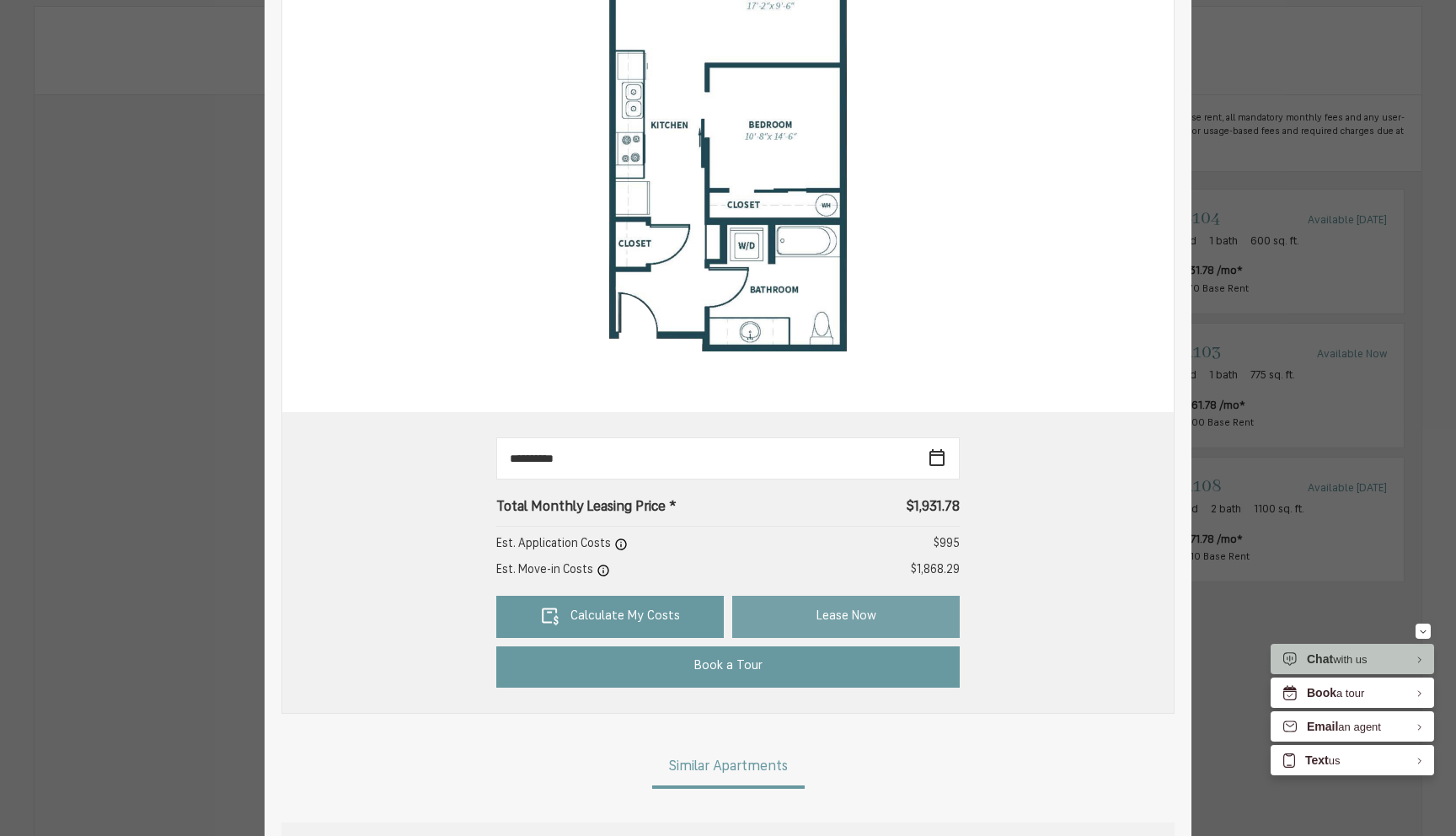
click at [784, 620] on link "Lease Now" at bounding box center [845, 616] width 227 height 42
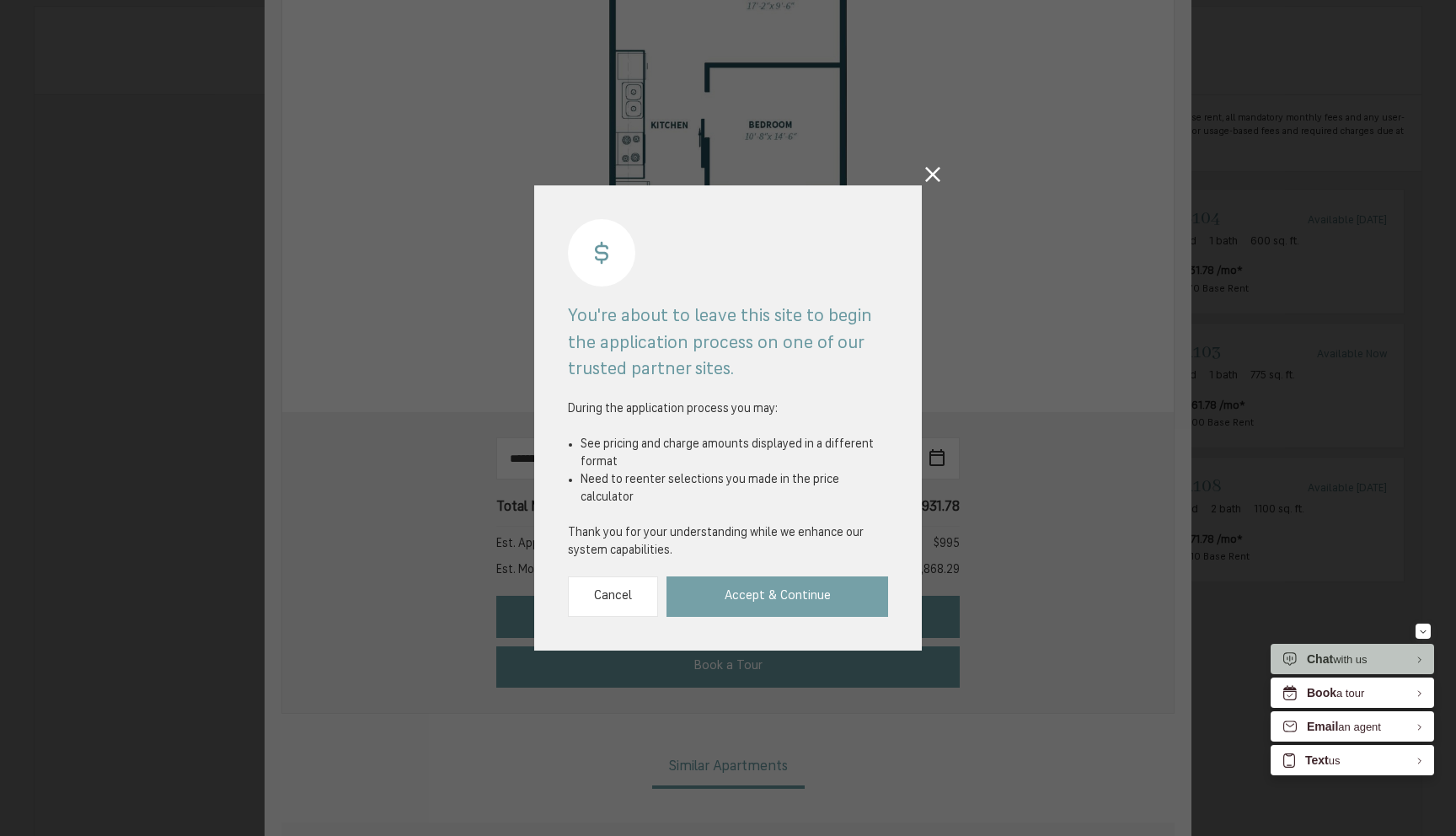
click at [761, 602] on link "Accept & Continue" at bounding box center [777, 597] width 221 height 41
